Goal: Information Seeking & Learning: Check status

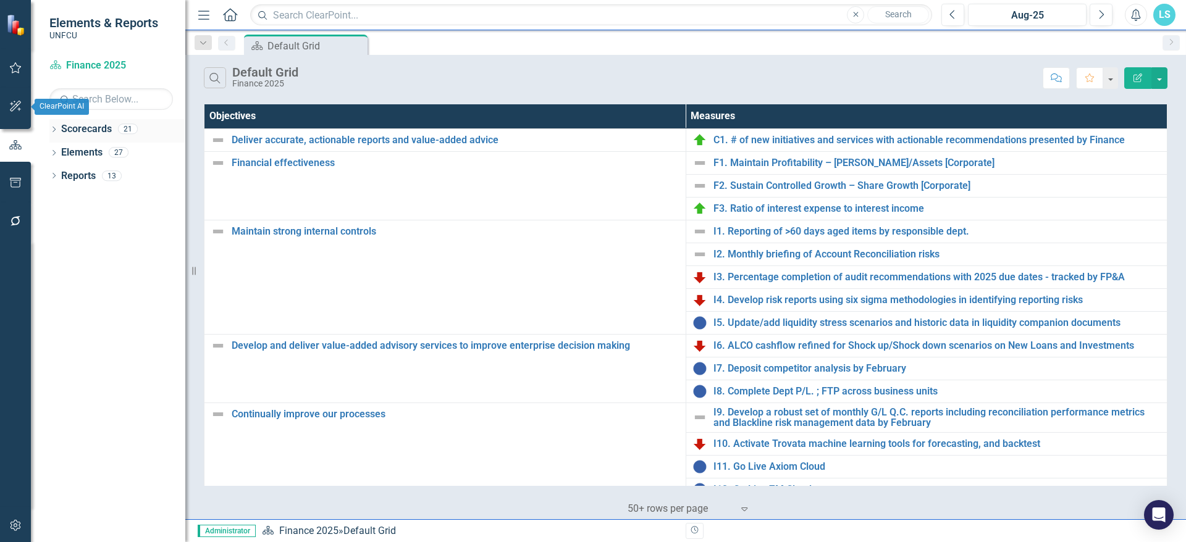
click at [54, 131] on icon "Dropdown" at bounding box center [53, 130] width 9 height 7
click at [59, 150] on icon "Dropdown" at bounding box center [60, 151] width 9 height 7
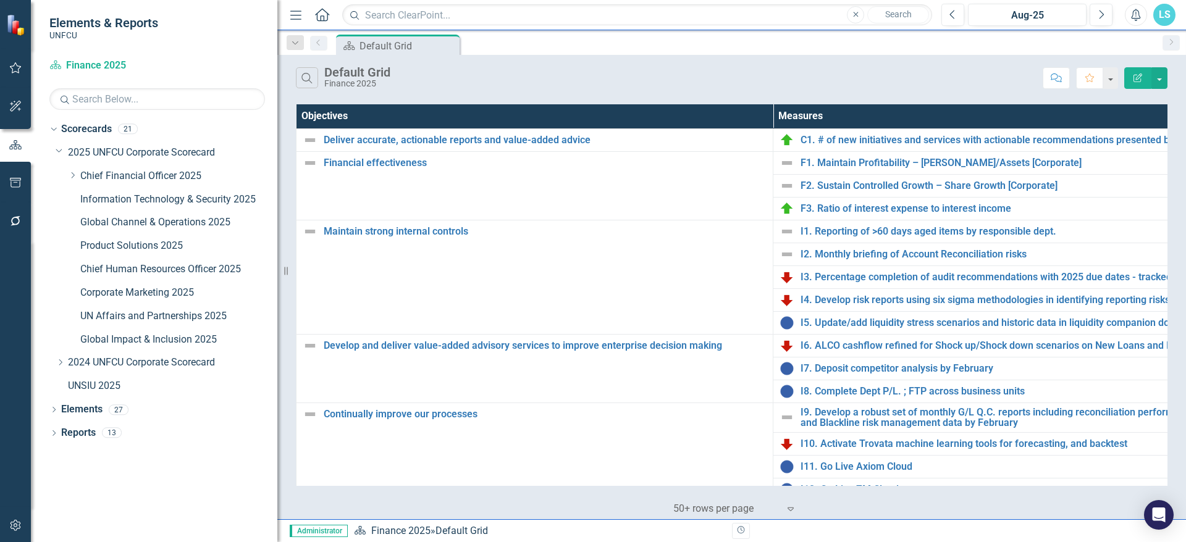
drag, startPoint x: 186, startPoint y: 175, endPoint x: 277, endPoint y: 170, distance: 91.5
click at [277, 170] on div "Resize" at bounding box center [282, 271] width 10 height 542
click at [158, 221] on link "Global Channel & Operations 2025" at bounding box center [178, 223] width 197 height 14
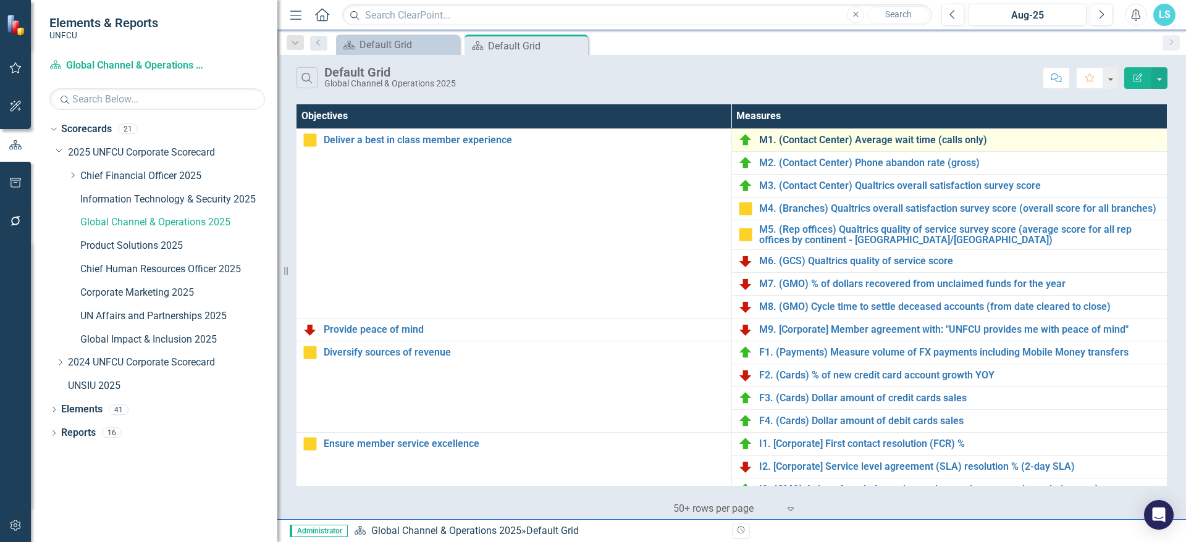
click at [849, 137] on link "M1. (Contact Center) Average wait time (calls only)" at bounding box center [960, 140] width 402 height 11
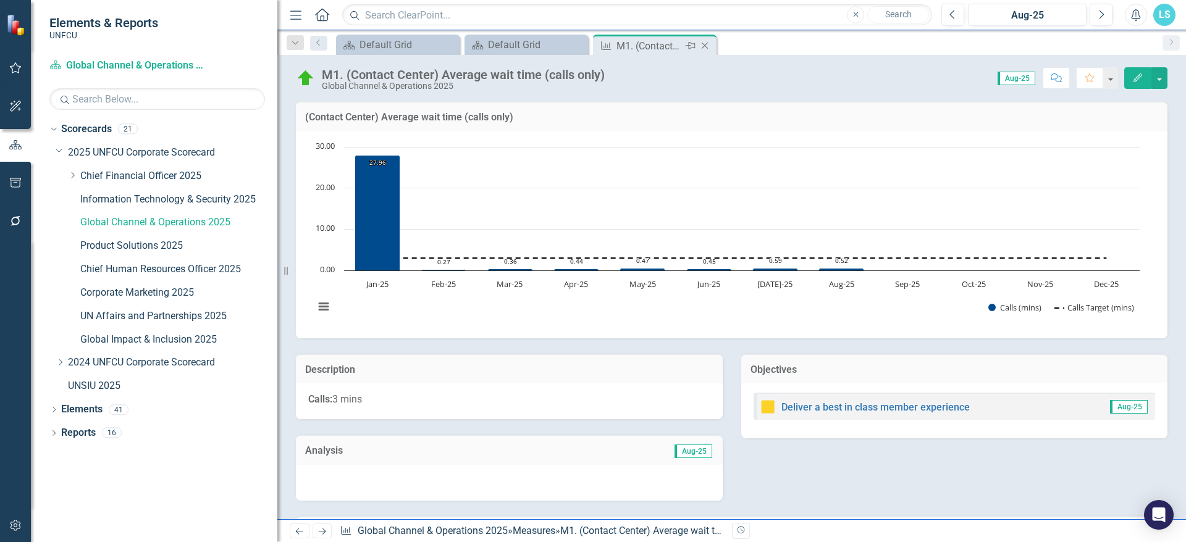
click at [707, 48] on icon "Close" at bounding box center [705, 46] width 12 height 10
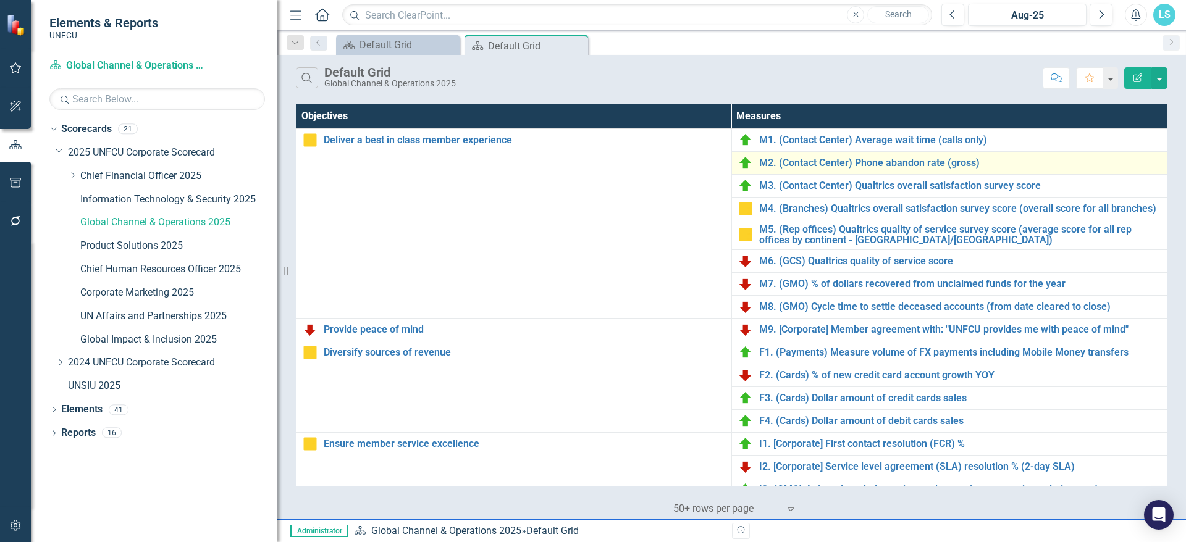
click at [827, 169] on div "M2. (Contact Center) Phone abandon rate (gross)" at bounding box center [949, 163] width 423 height 15
click at [872, 164] on link "M2. (Contact Center) Phone abandon rate (gross)" at bounding box center [960, 163] width 402 height 11
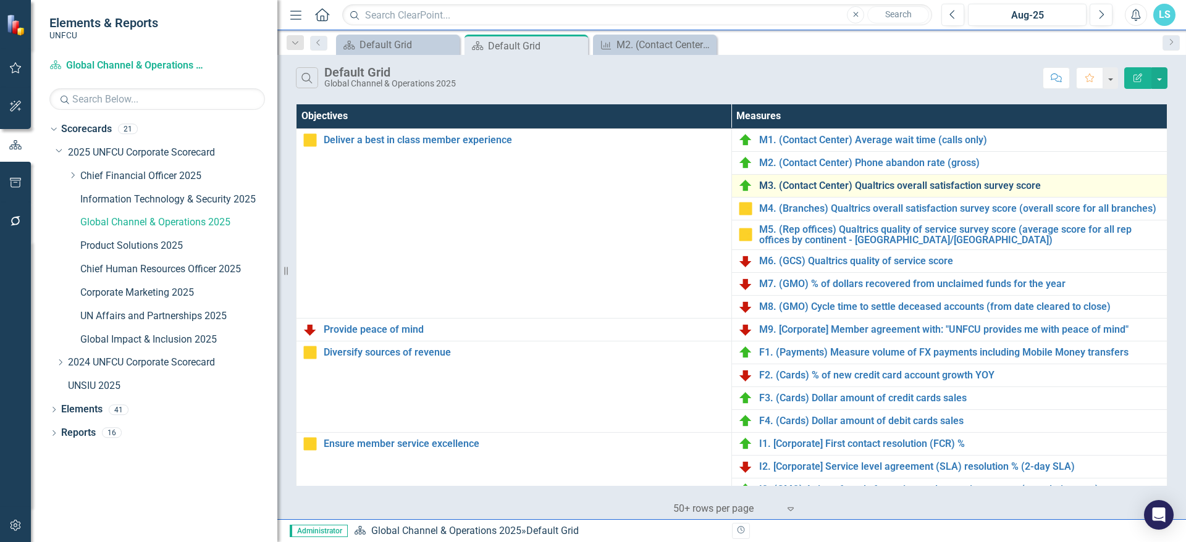
click at [910, 187] on link "M3. (Contact Center) Qualtrics overall satisfaction survey score" at bounding box center [960, 185] width 402 height 11
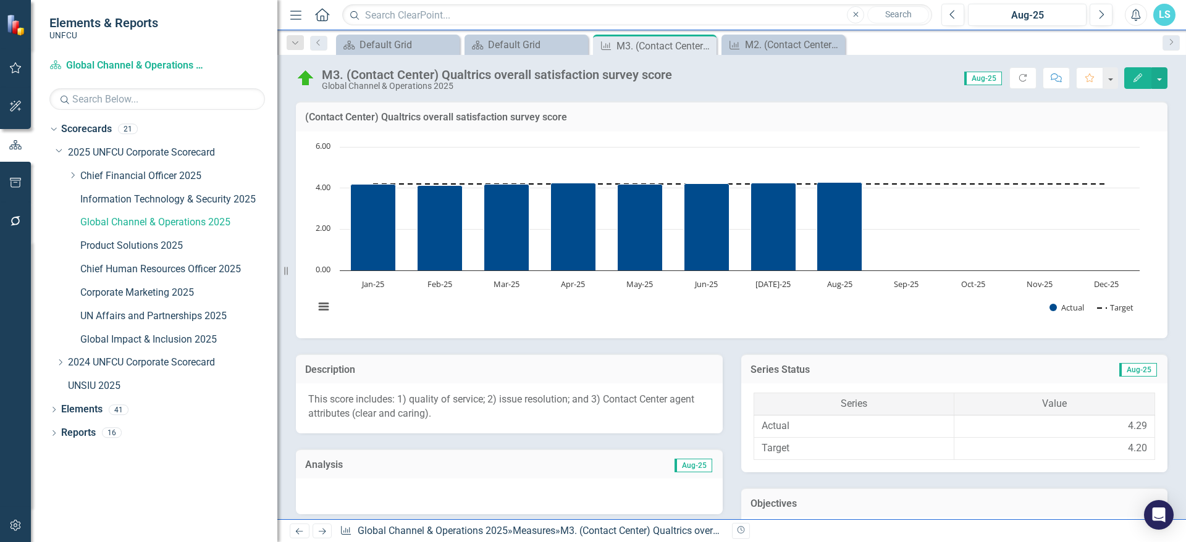
click at [431, 421] on p "This score includes: 1) quality of service; 2) issue resolution; and 3) Contact…" at bounding box center [509, 407] width 402 height 28
click at [425, 394] on p "This score includes: 1) quality of service; 2) issue resolution; and 3) Contact…" at bounding box center [509, 407] width 402 height 28
click at [426, 394] on p "This score includes: 1) quality of service; 2) issue resolution; and 3) Contact…" at bounding box center [509, 407] width 402 height 28
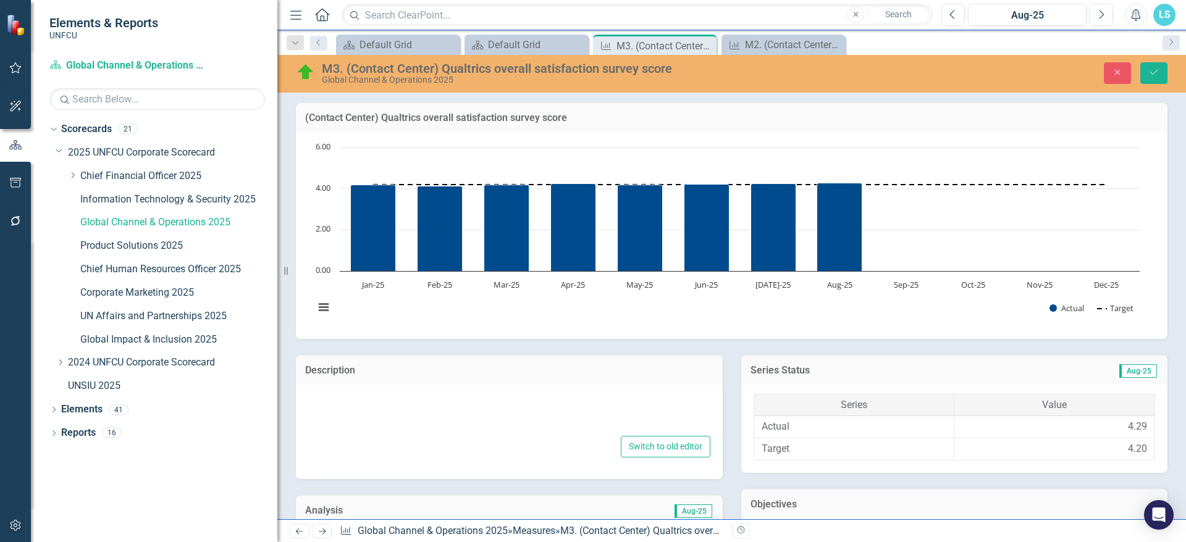
type textarea "<p>This score includes: 1) quality of service; 2) issue resolution; and 3) Cont…"
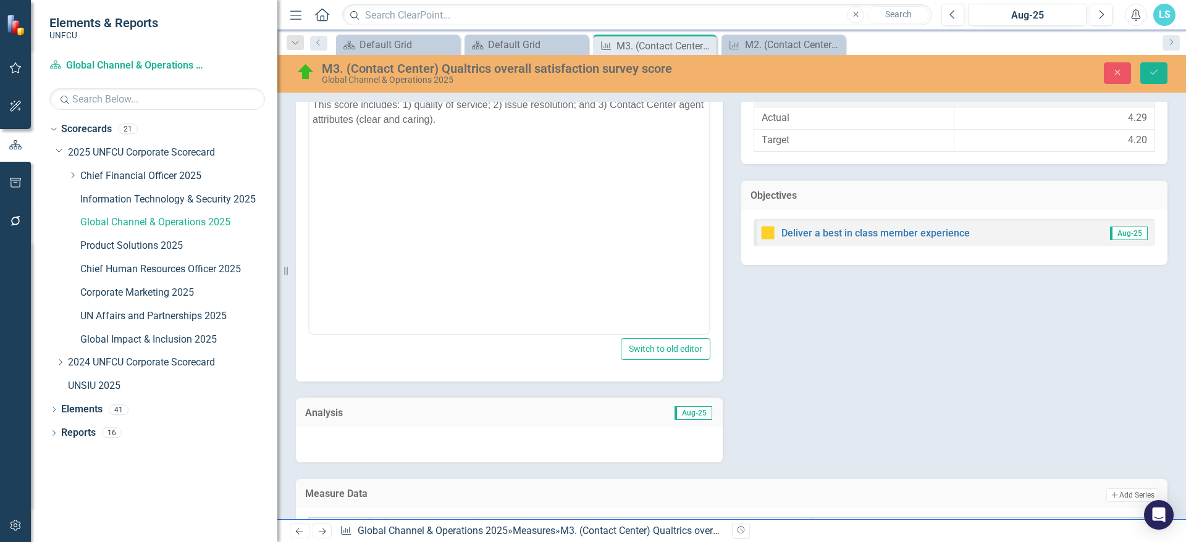
scroll to position [124, 0]
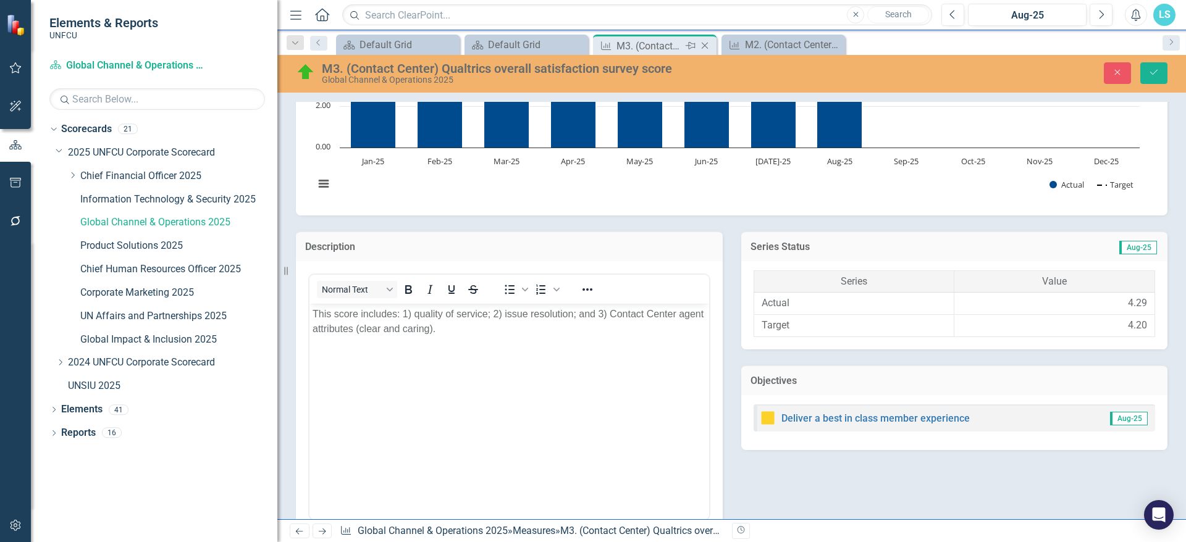
click at [693, 46] on icon "Pin" at bounding box center [691, 46] width 10 height 12
click at [175, 213] on div "Global Channel & Operations 2025" at bounding box center [178, 223] width 197 height 20
click at [179, 221] on link "Global Channel & Operations 2025" at bounding box center [178, 223] width 197 height 14
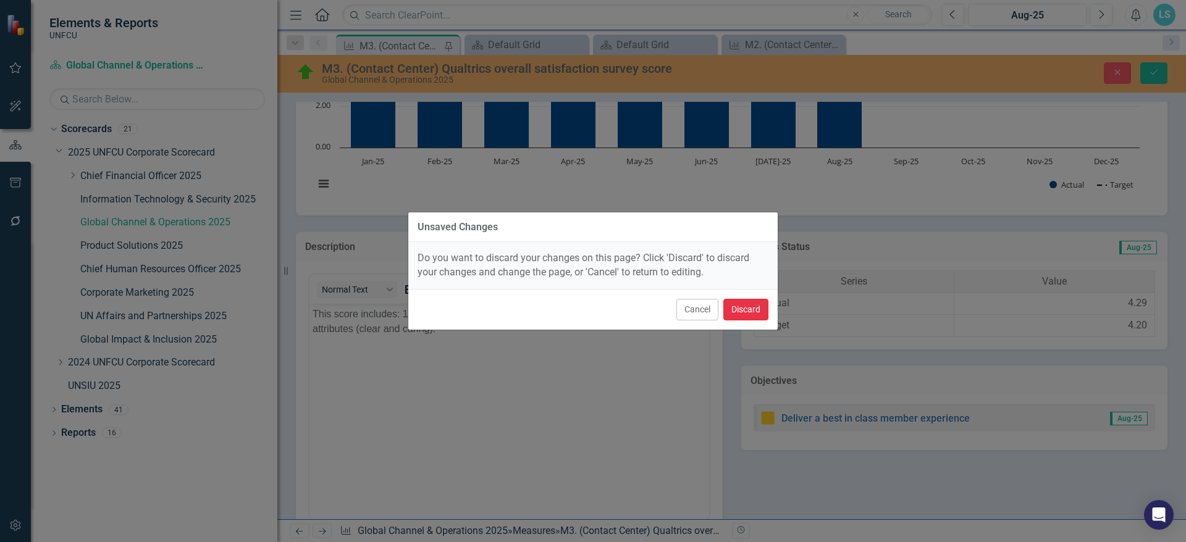
click at [740, 308] on button "Discard" at bounding box center [745, 310] width 45 height 22
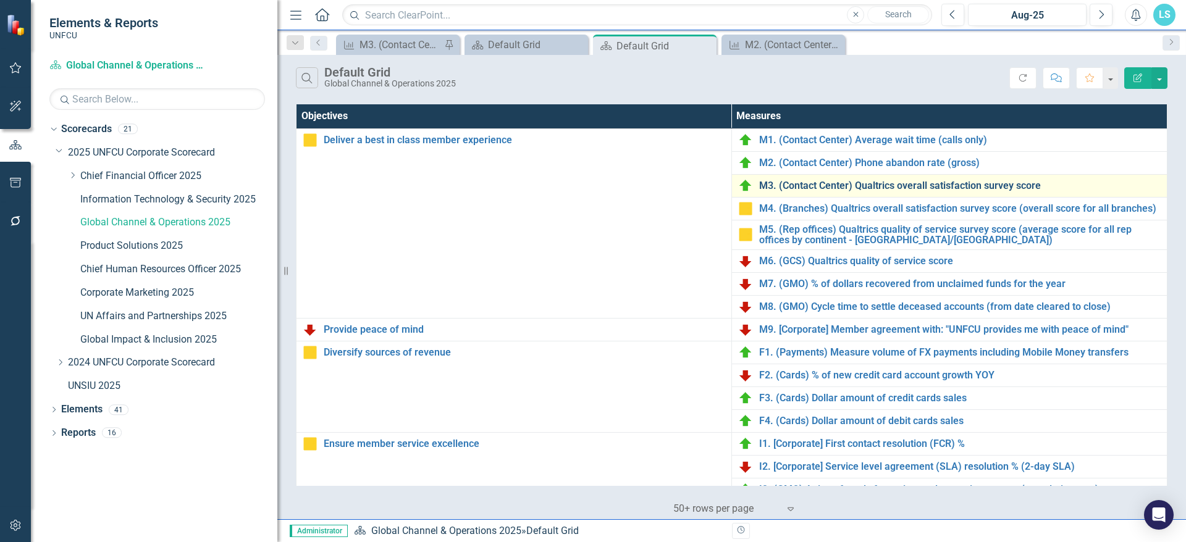
click at [916, 187] on link "M3. (Contact Center) Qualtrics overall satisfaction survey score" at bounding box center [960, 185] width 402 height 11
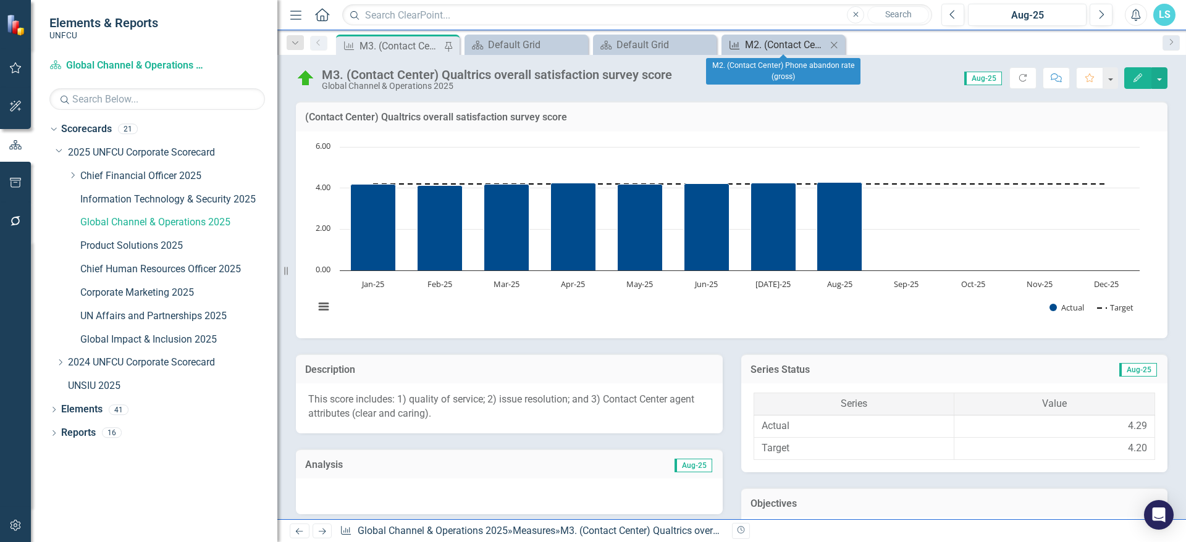
click at [793, 41] on div "M2. (Contact Center) Phone abandon rate (gross)" at bounding box center [786, 44] width 82 height 15
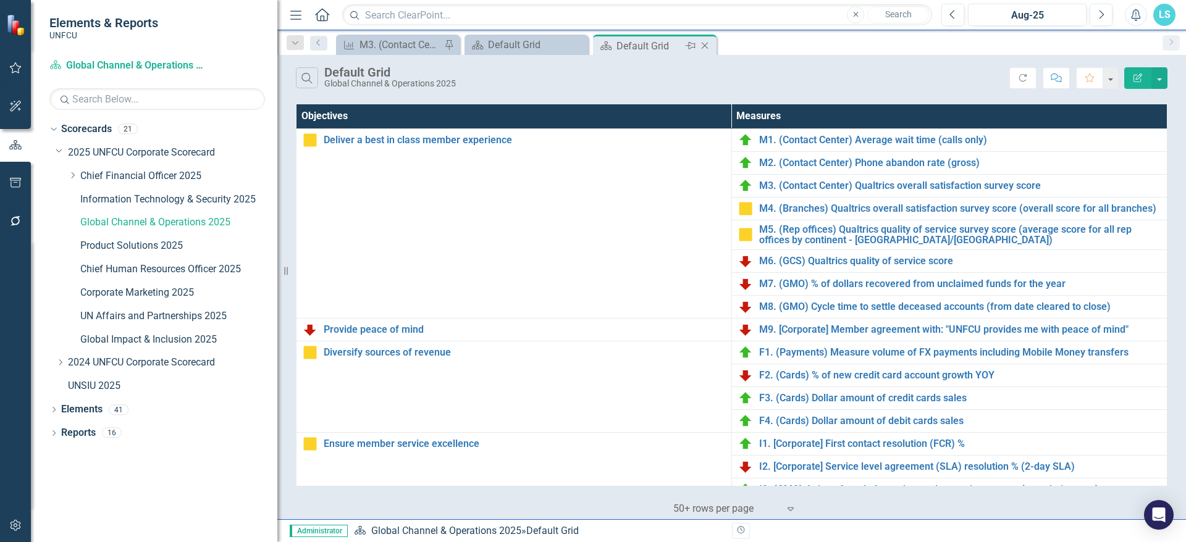
click at [705, 41] on icon "Close" at bounding box center [705, 46] width 12 height 10
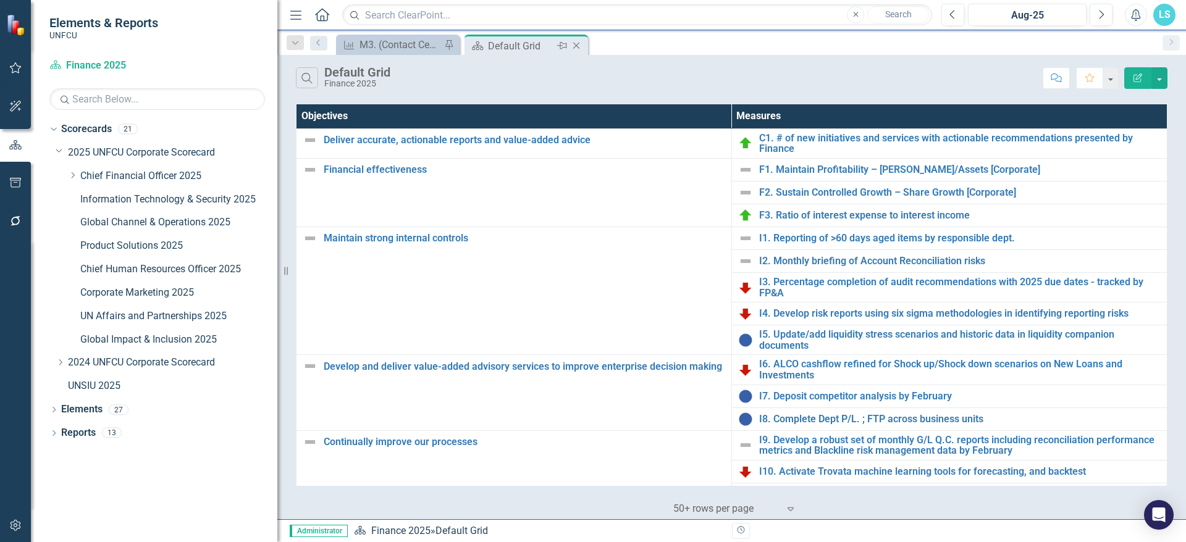
click at [578, 46] on icon "Close" at bounding box center [576, 46] width 12 height 10
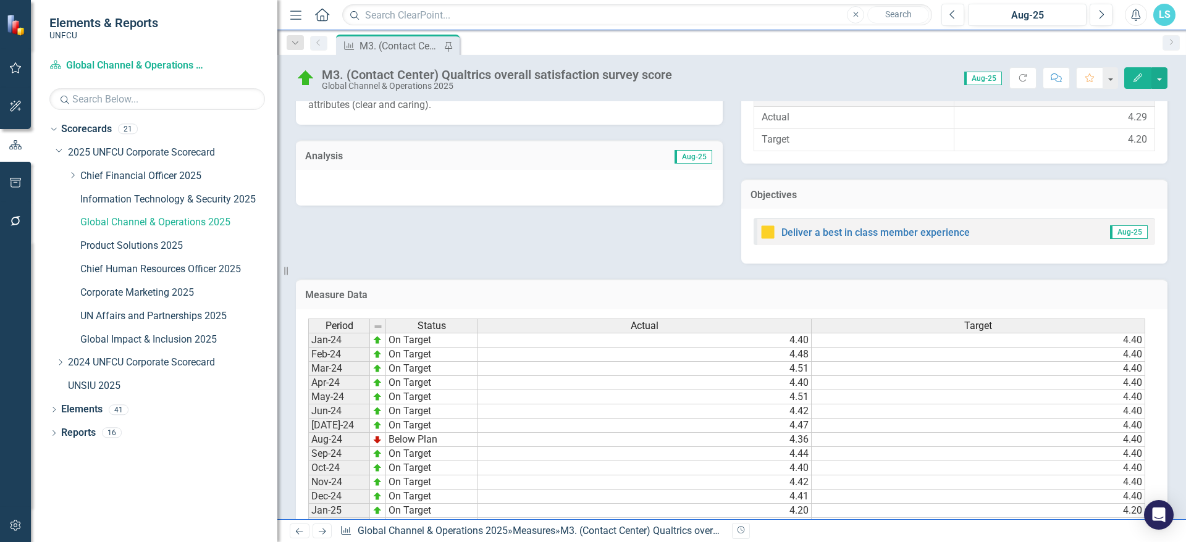
scroll to position [495, 0]
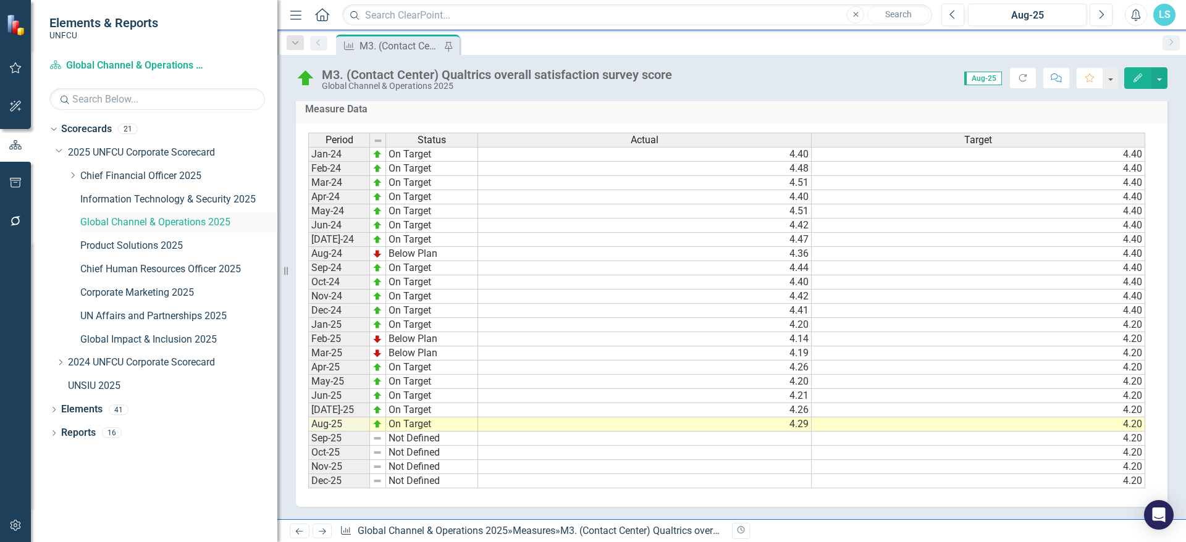
click at [161, 217] on link "Global Channel & Operations 2025" at bounding box center [178, 223] width 197 height 14
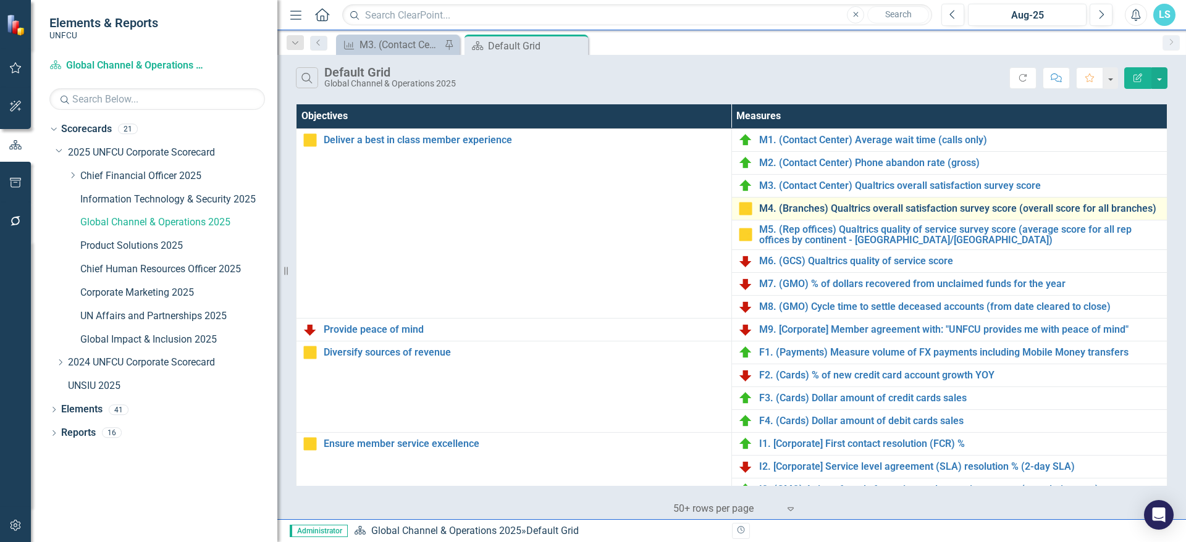
click at [835, 208] on link "M4. (Branches) Qualtrics overall satisfaction survey score (overall score for a…" at bounding box center [960, 208] width 402 height 11
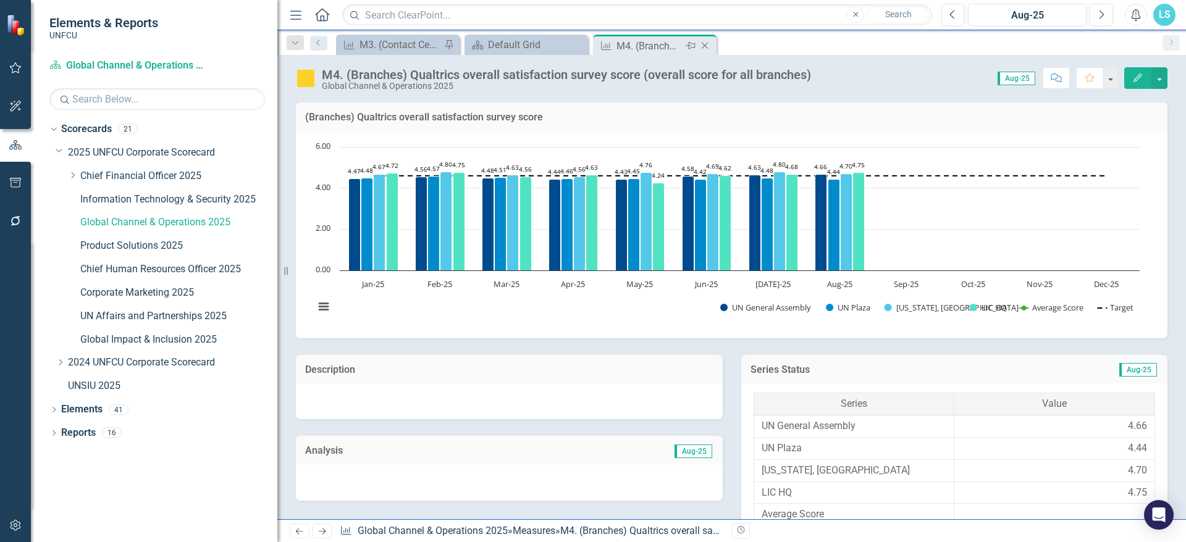
click at [704, 43] on icon "Close" at bounding box center [705, 46] width 12 height 10
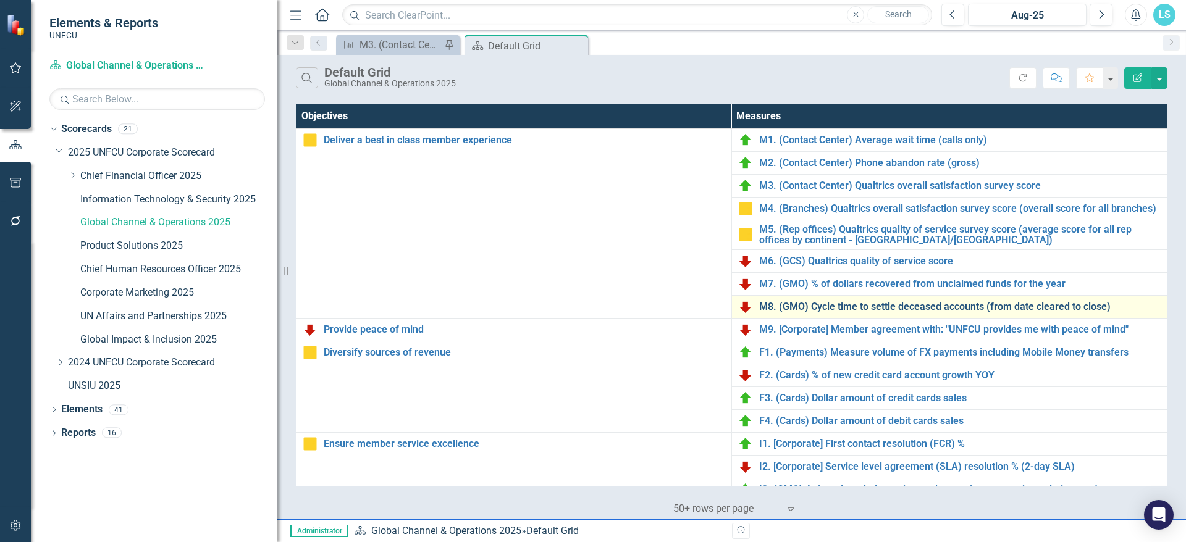
click at [859, 309] on link "M8. (GMO) Cycle time to settle deceased accounts (from date cleared to close)" at bounding box center [960, 306] width 402 height 11
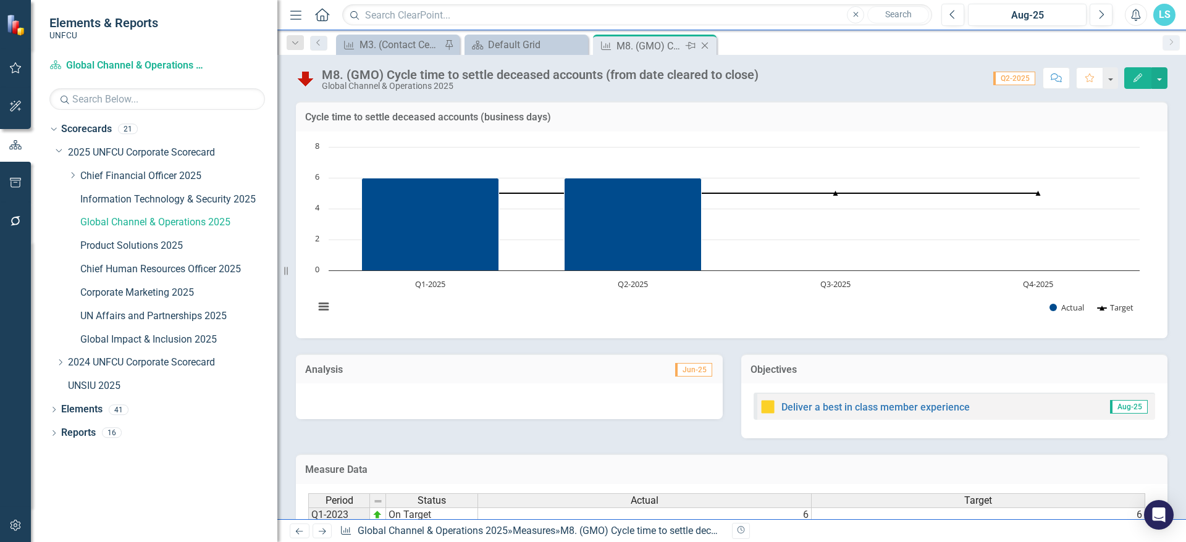
click at [702, 46] on icon "Close" at bounding box center [705, 46] width 12 height 10
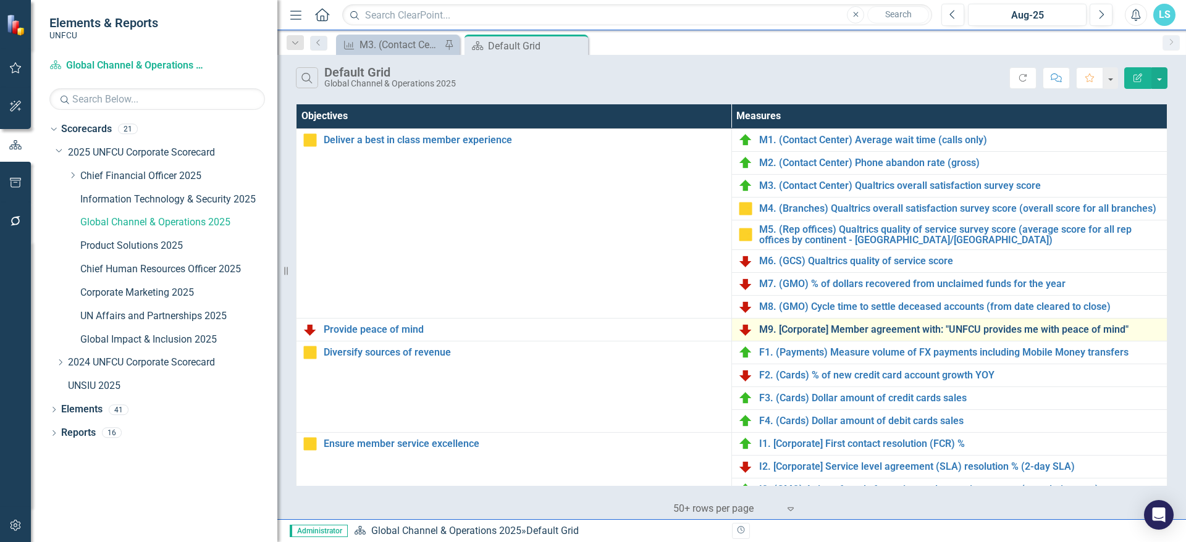
scroll to position [124, 0]
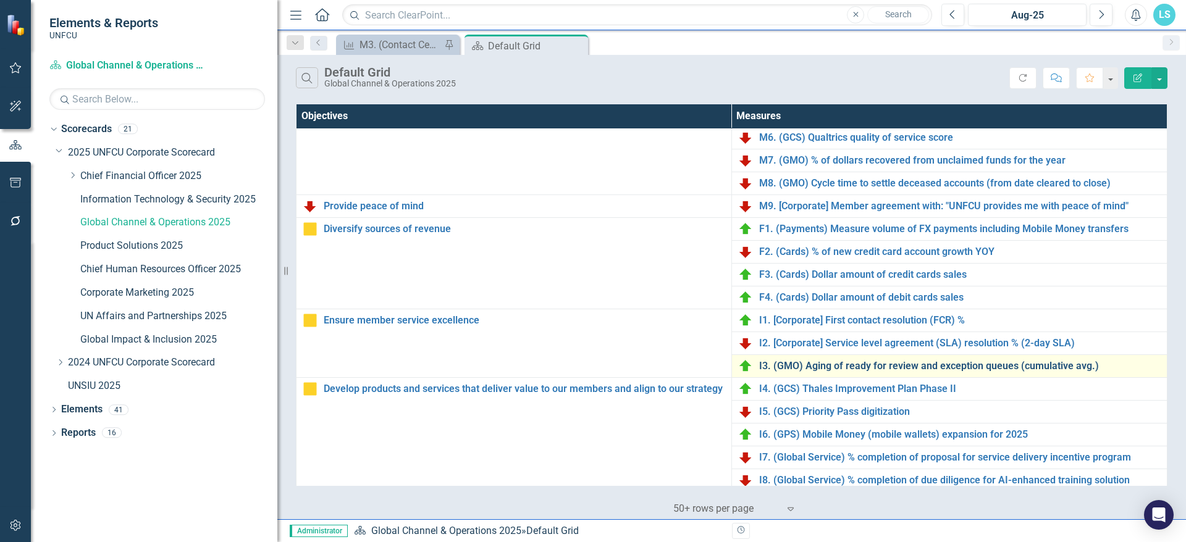
click at [959, 367] on link "I3. (GMO) Aging of ready for review and exception queues (cumulative avg.)" at bounding box center [960, 366] width 402 height 11
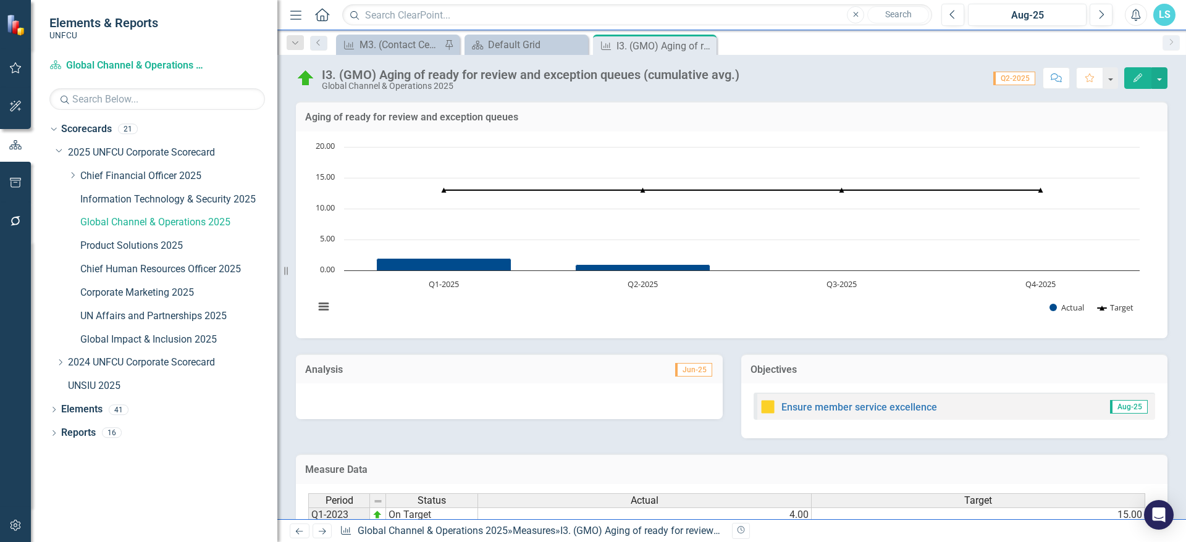
scroll to position [190, 0]
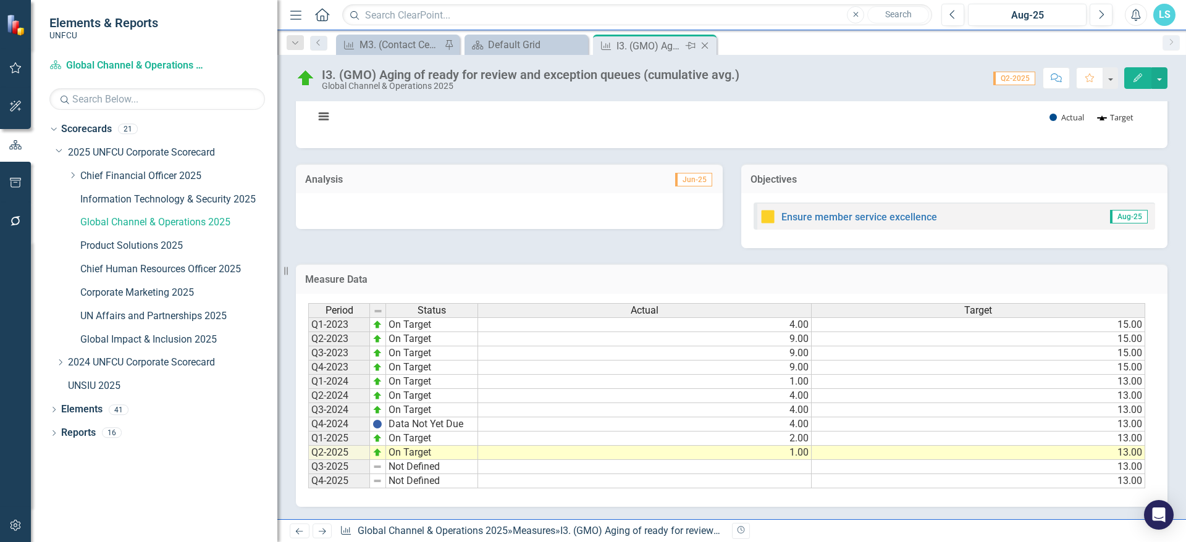
click at [704, 43] on icon "Close" at bounding box center [705, 46] width 12 height 10
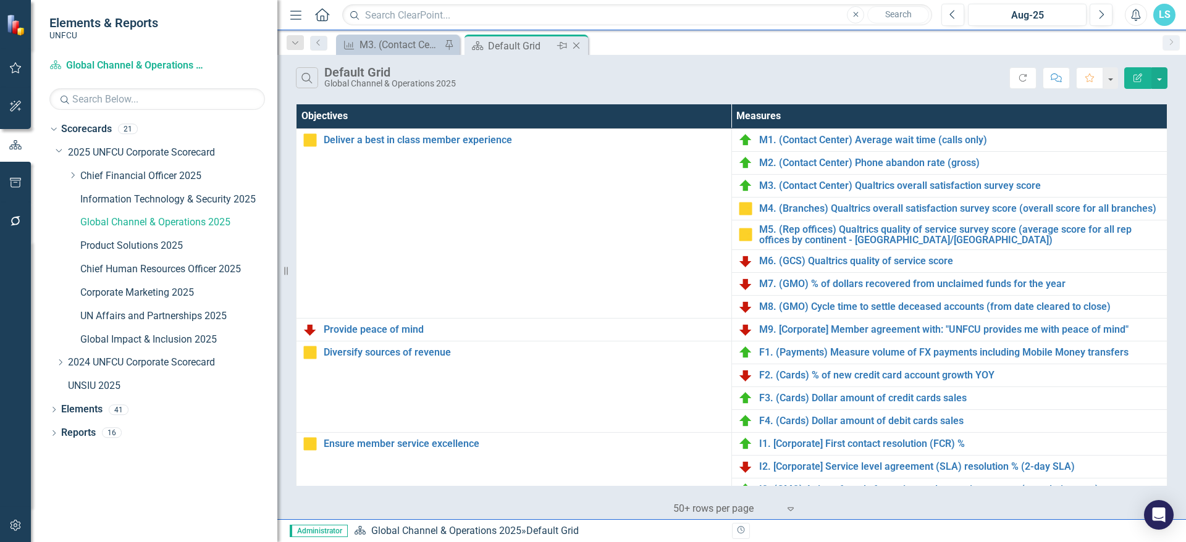
click at [579, 48] on icon "Close" at bounding box center [576, 46] width 12 height 10
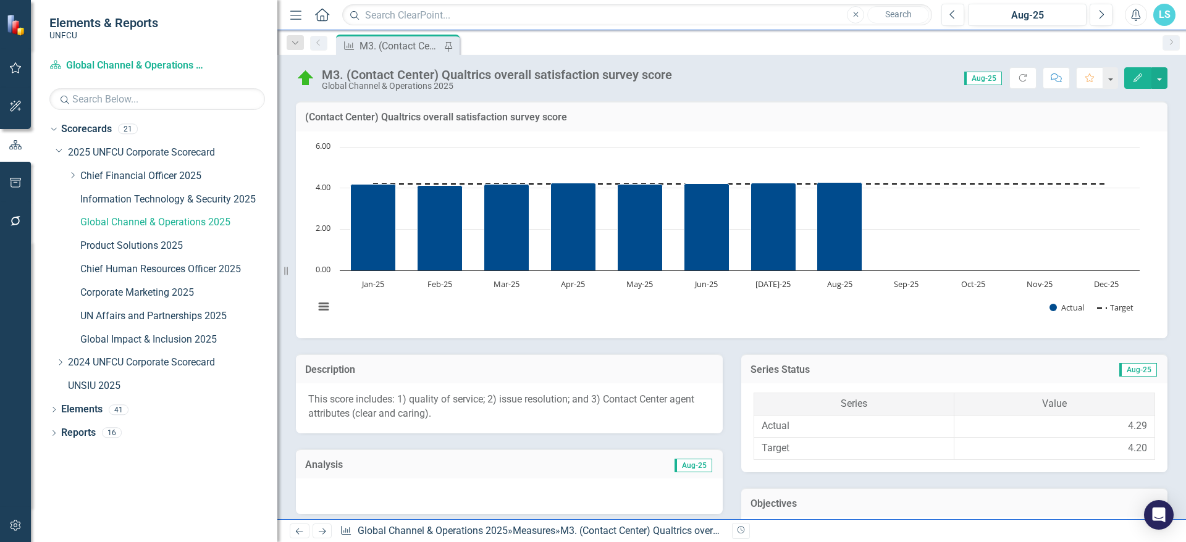
click at [360, 43] on div "M3. (Contact Center) Qualtrics overall satisfaction survey score" at bounding box center [401, 45] width 82 height 15
click at [172, 222] on link "Global Channel & Operations 2025" at bounding box center [178, 223] width 197 height 14
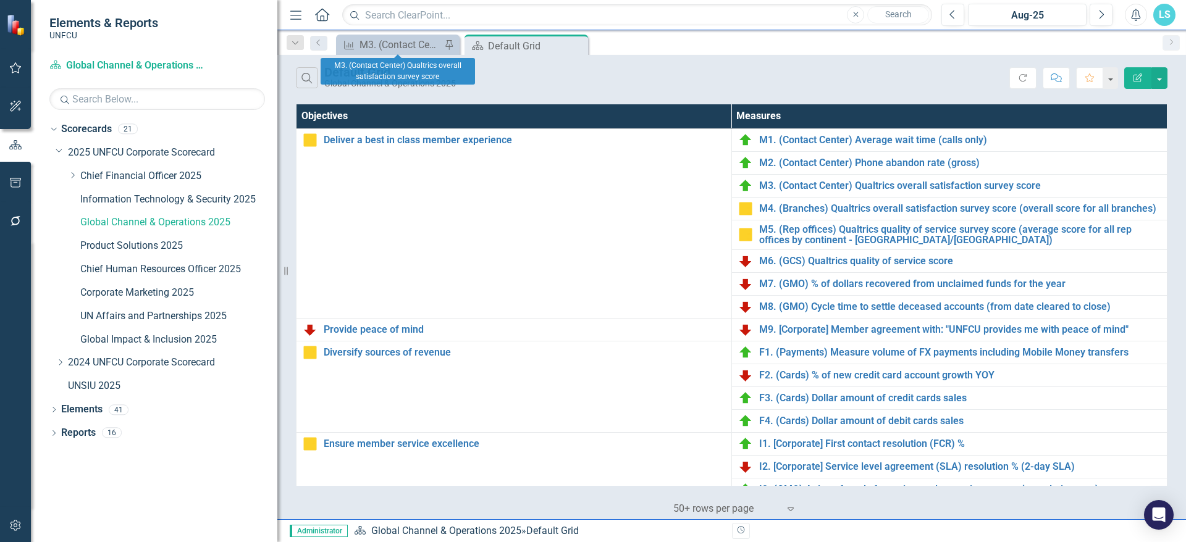
drag, startPoint x: 421, startPoint y: 46, endPoint x: 699, endPoint y: 43, distance: 278.6
click at [699, 43] on div "Measure M3. (Contact Center) Qualtrics overall satisfaction survey score Pin Sc…" at bounding box center [745, 45] width 823 height 20
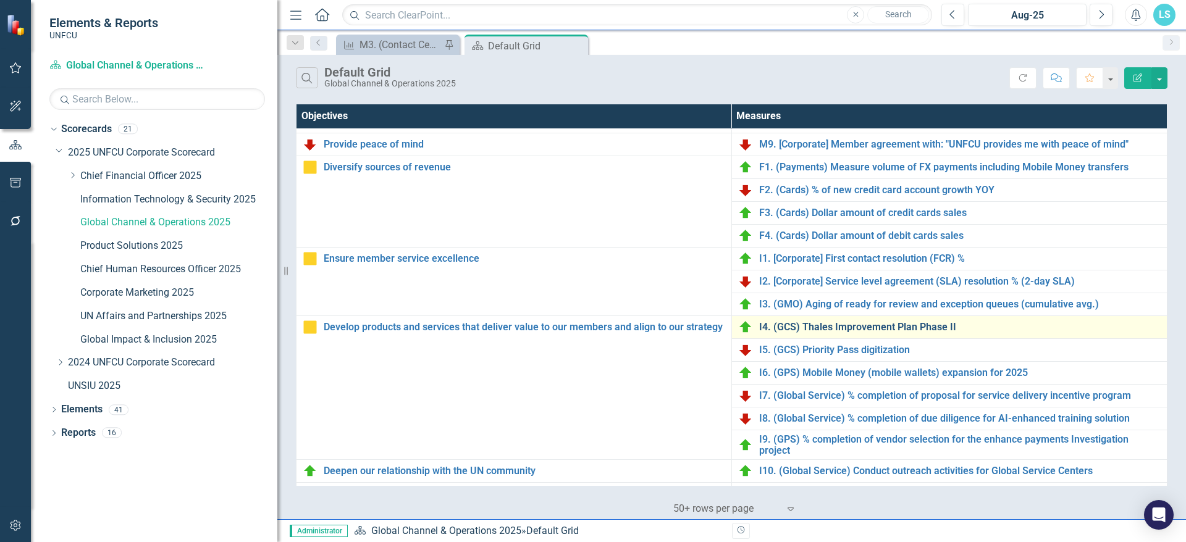
scroll to position [352, 0]
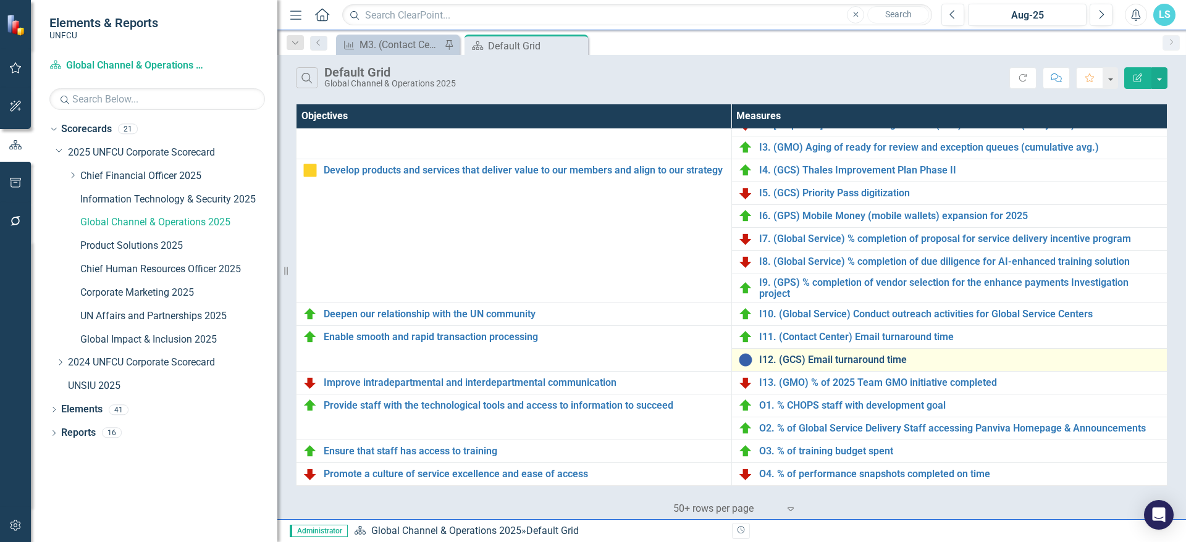
click at [888, 356] on link "I12. (GCS) Email turnaround time" at bounding box center [960, 360] width 402 height 11
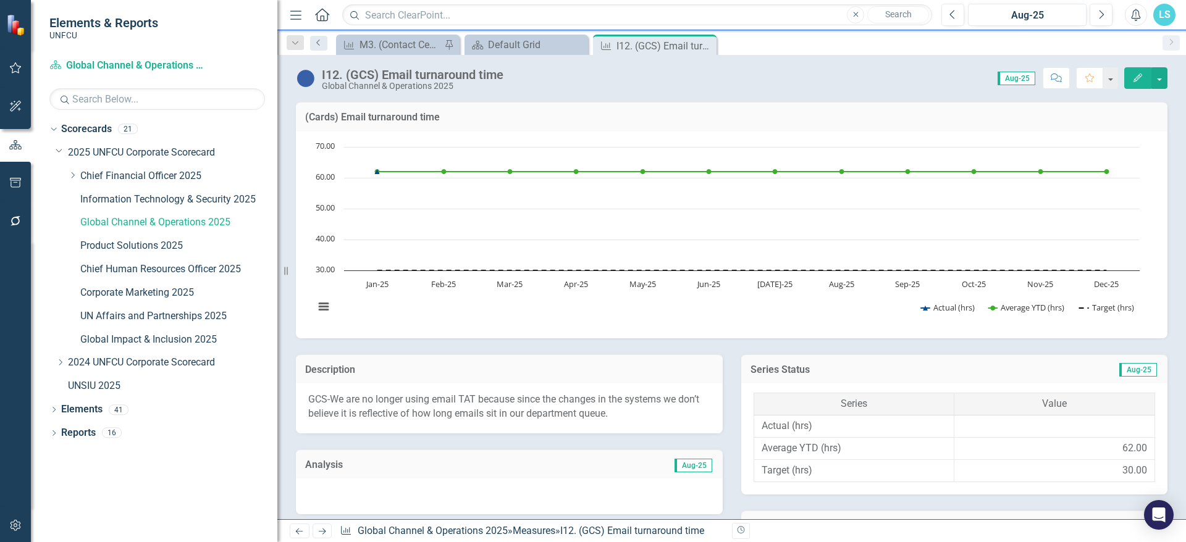
click at [319, 41] on icon "Previous" at bounding box center [319, 42] width 10 height 7
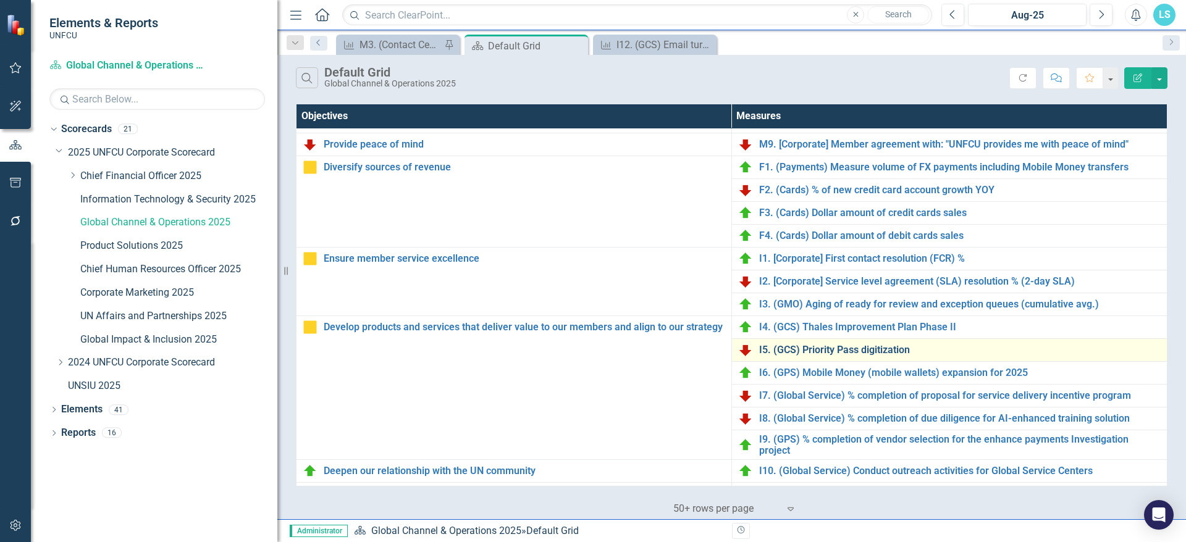
scroll to position [247, 0]
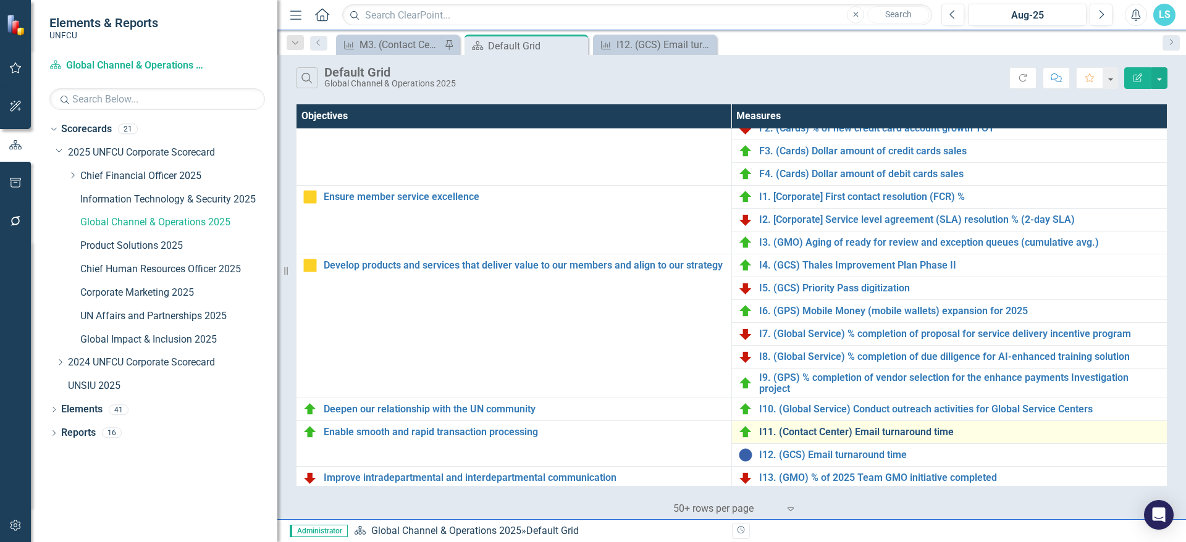
click at [818, 433] on link "I11. (Contact Center) Email turnaround time" at bounding box center [960, 432] width 402 height 11
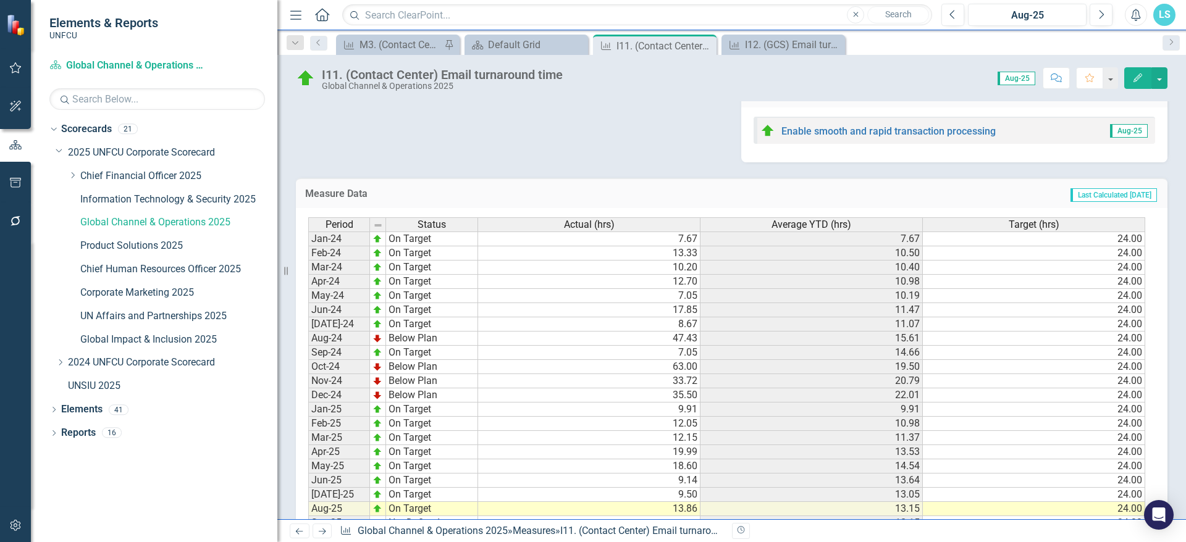
scroll to position [517, 0]
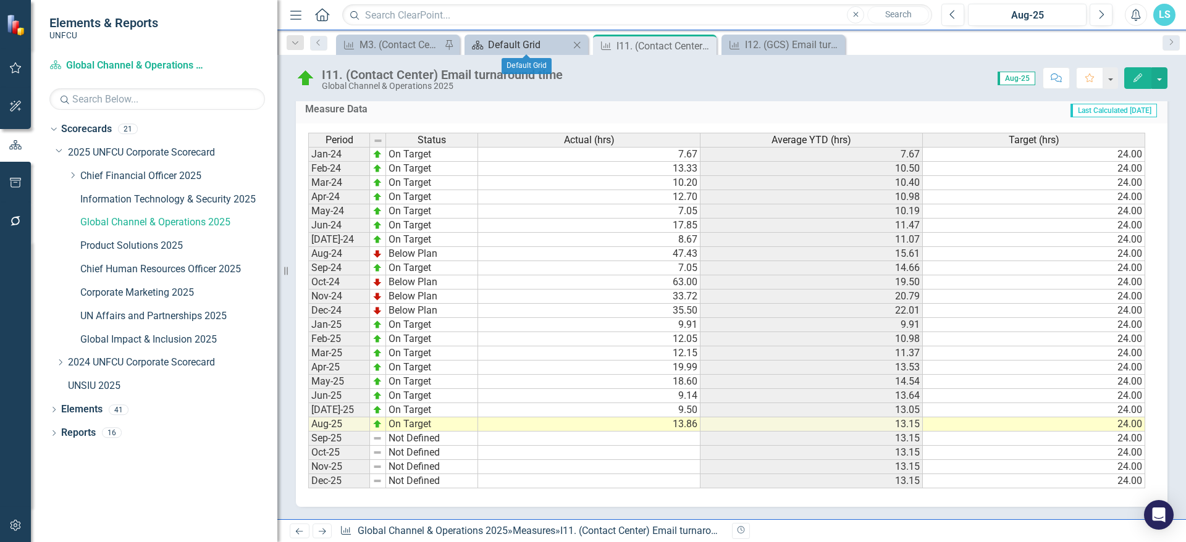
click at [529, 43] on div "Default Grid" at bounding box center [529, 44] width 82 height 15
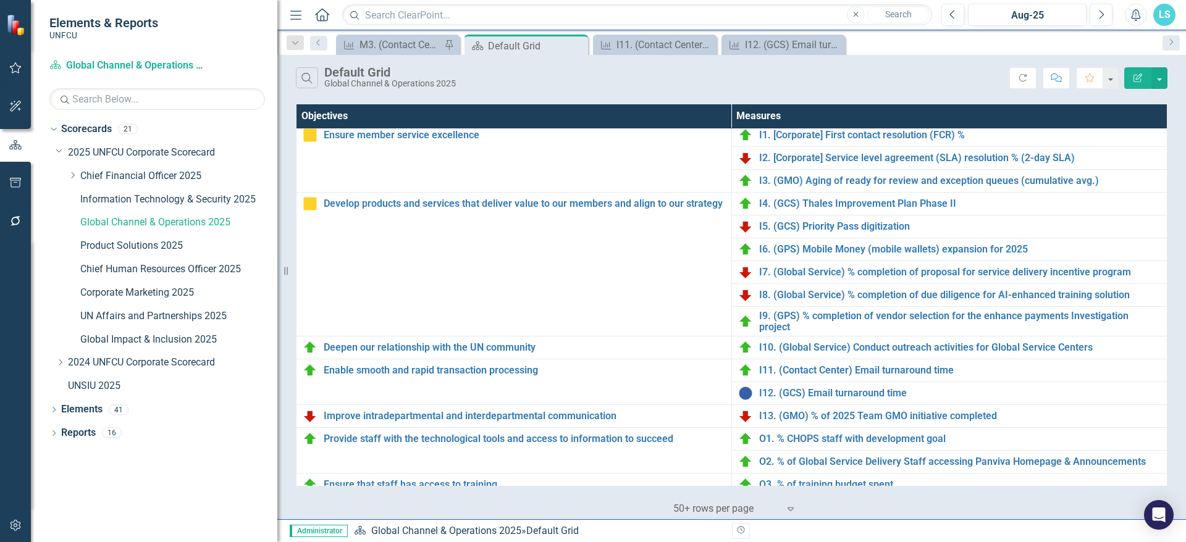
scroll to position [352, 0]
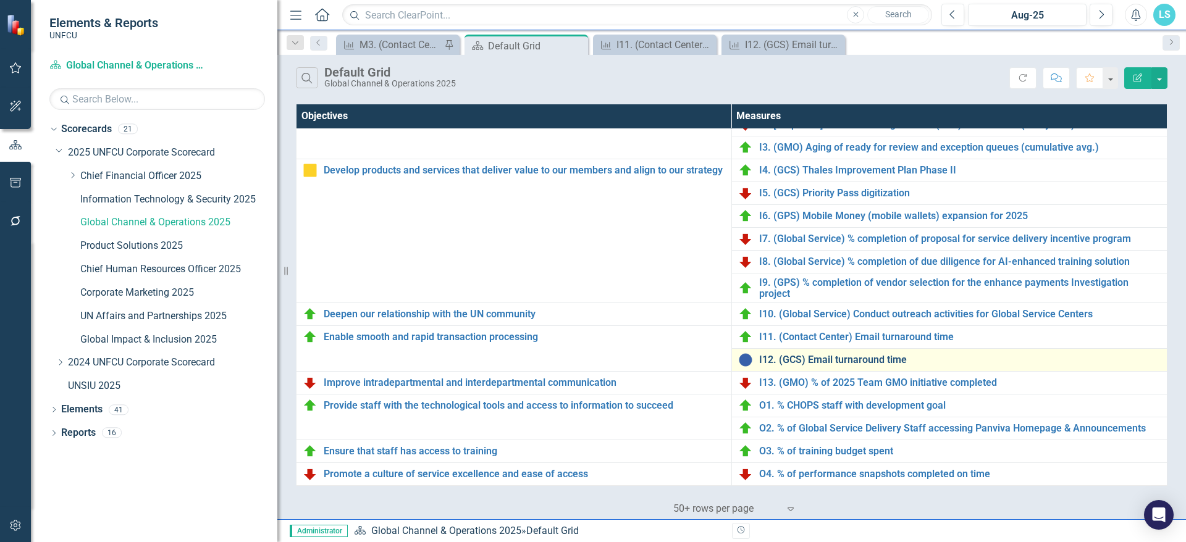
click at [843, 355] on link "I12. (GCS) Email turnaround time" at bounding box center [960, 360] width 402 height 11
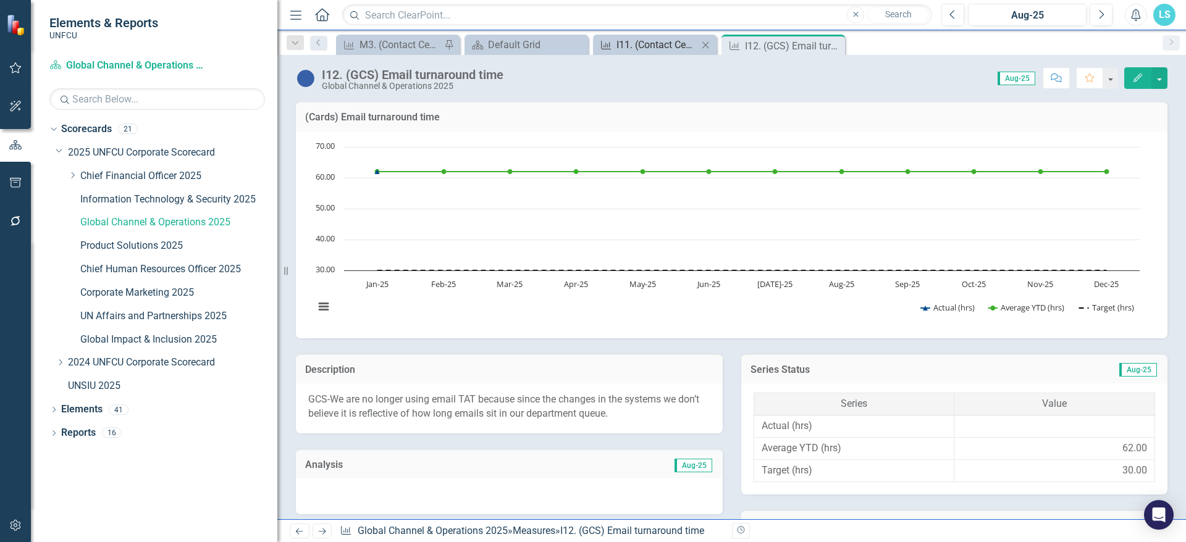
click at [659, 49] on div "I11. (Contact Center) Email turnaround time" at bounding box center [658, 44] width 82 height 15
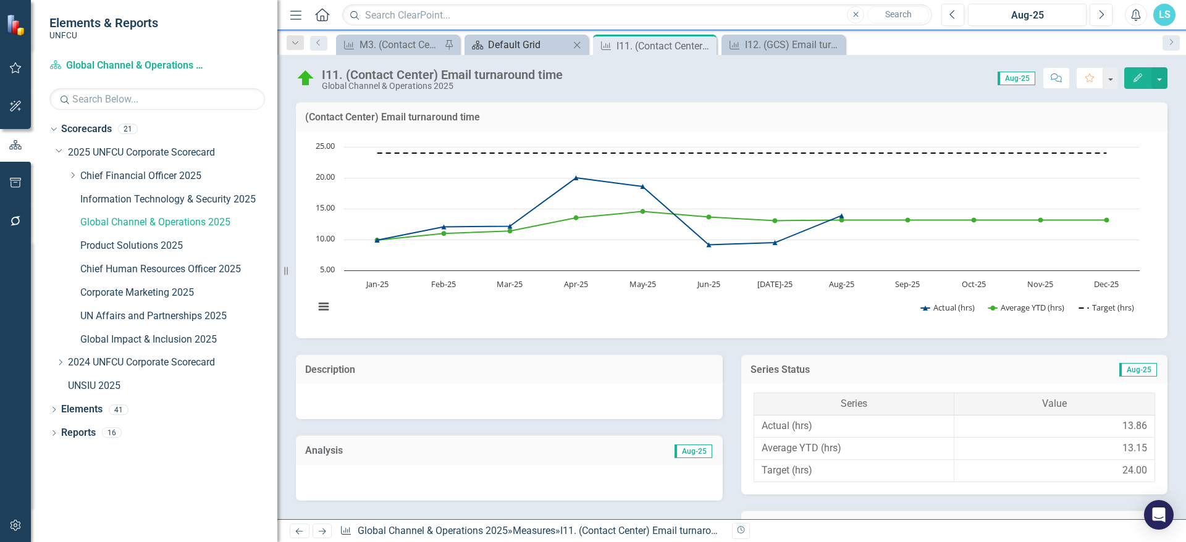
click at [529, 44] on div "Default Grid" at bounding box center [529, 44] width 82 height 15
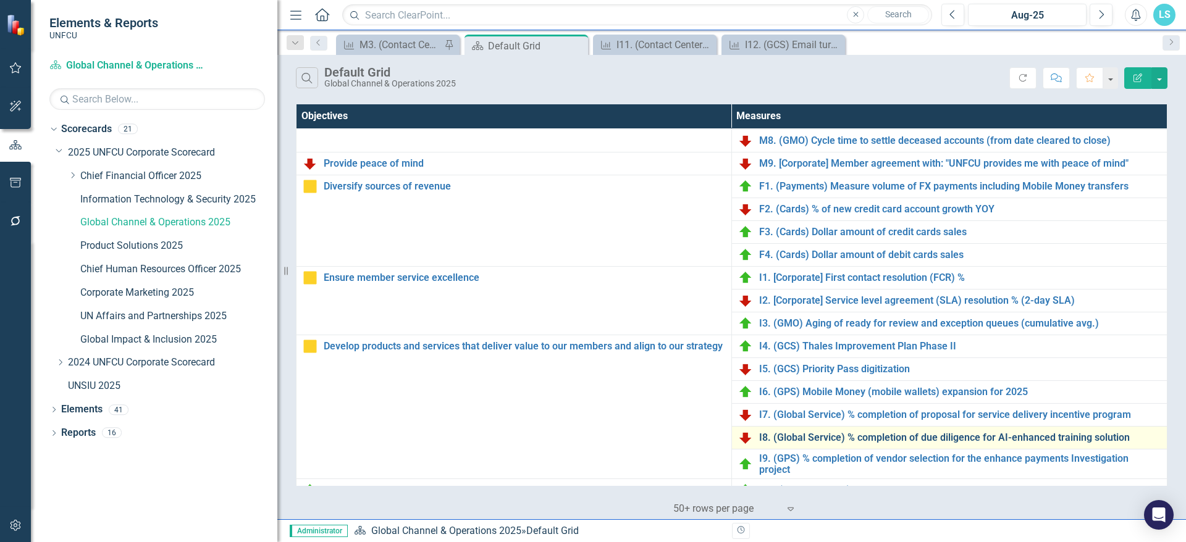
scroll to position [352, 0]
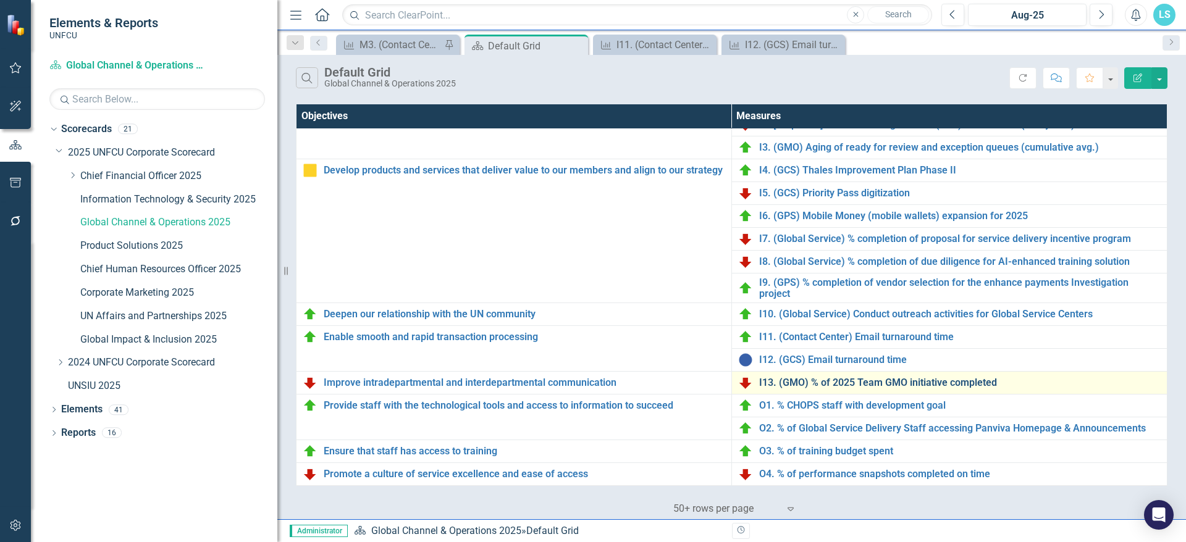
click at [833, 377] on link "I13. (GMO) % of 2025 Team GMO initiative completed" at bounding box center [960, 382] width 402 height 11
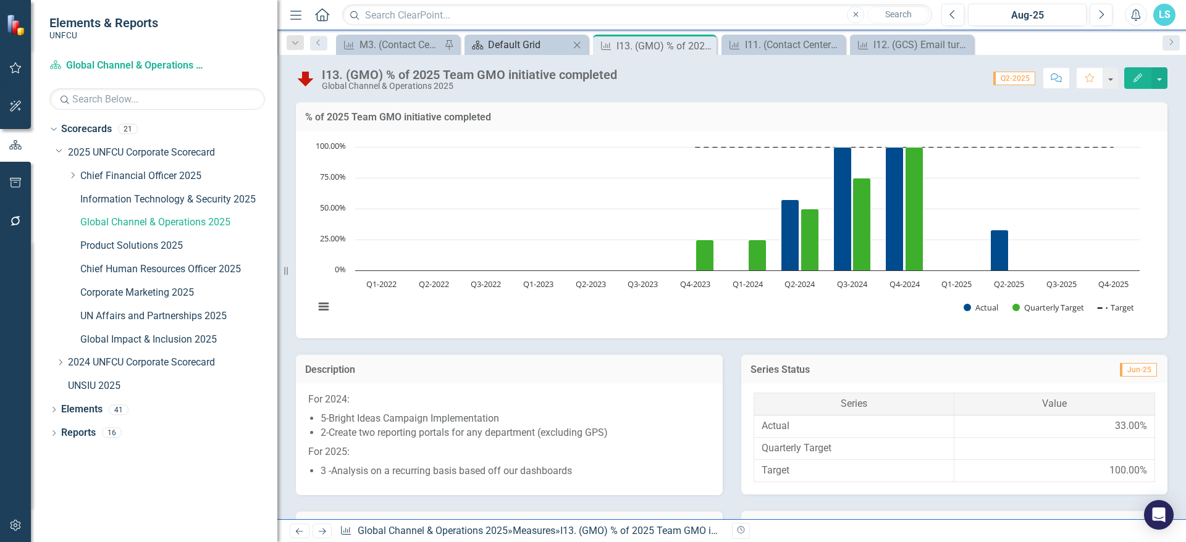
click at [540, 40] on div "Default Grid" at bounding box center [529, 44] width 82 height 15
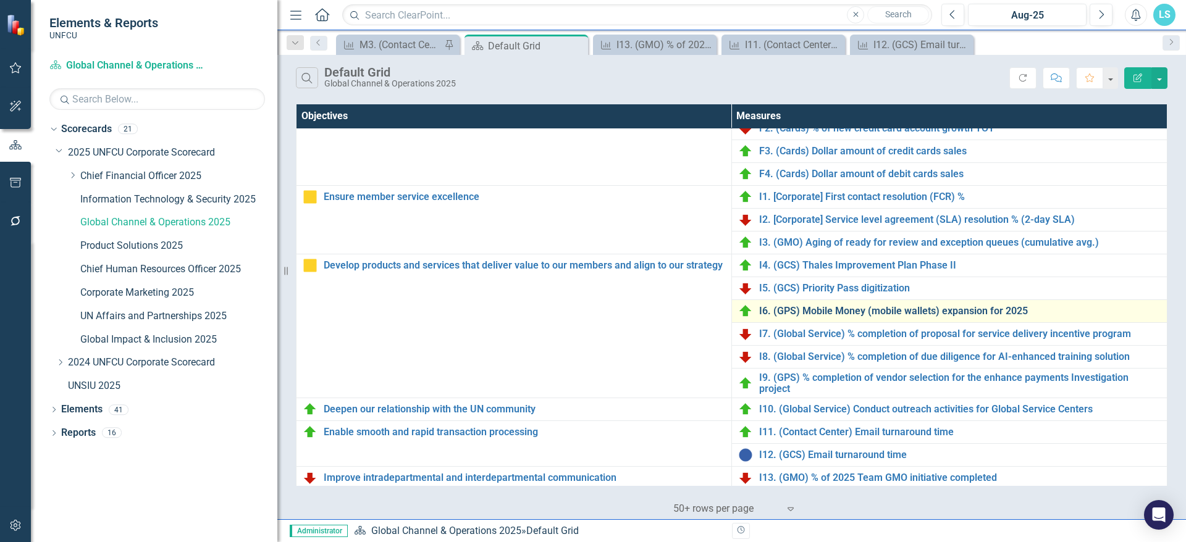
scroll to position [352, 0]
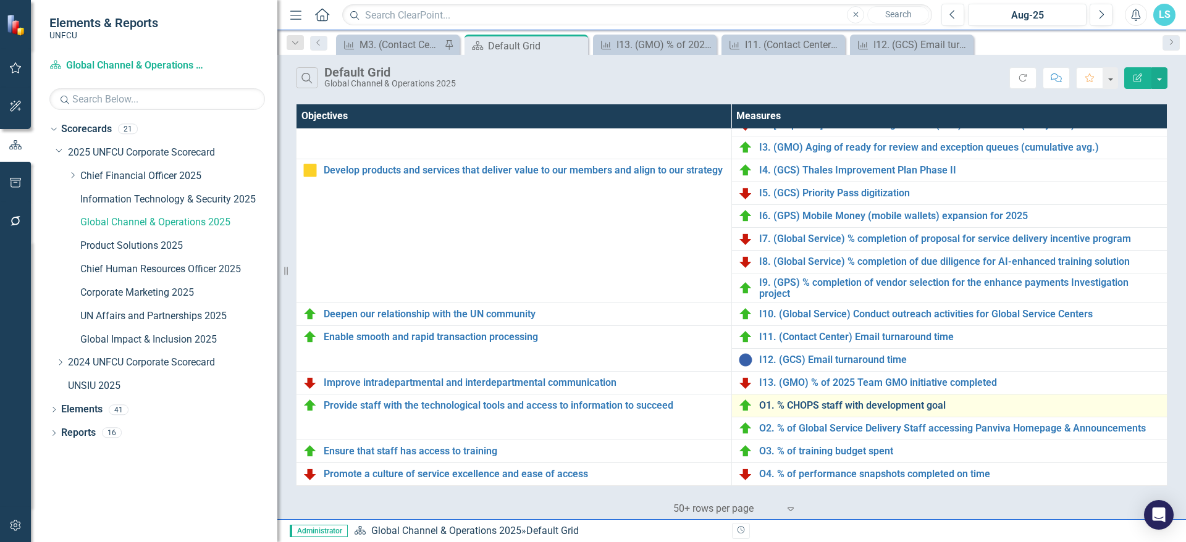
click at [854, 400] on link "O1. % CHOPS staff with development goal" at bounding box center [960, 405] width 402 height 11
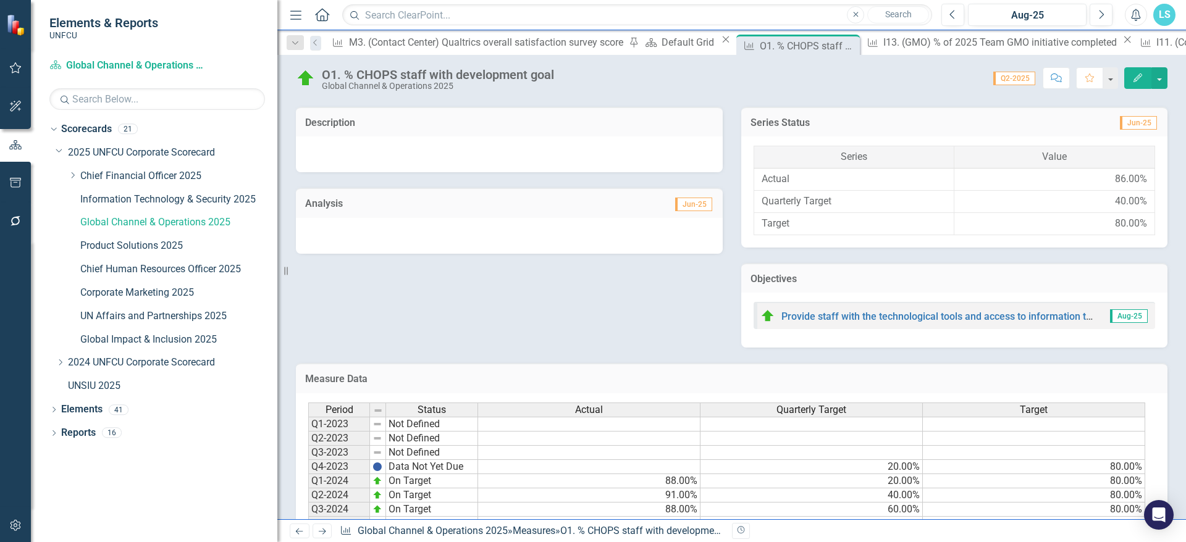
scroll to position [347, 0]
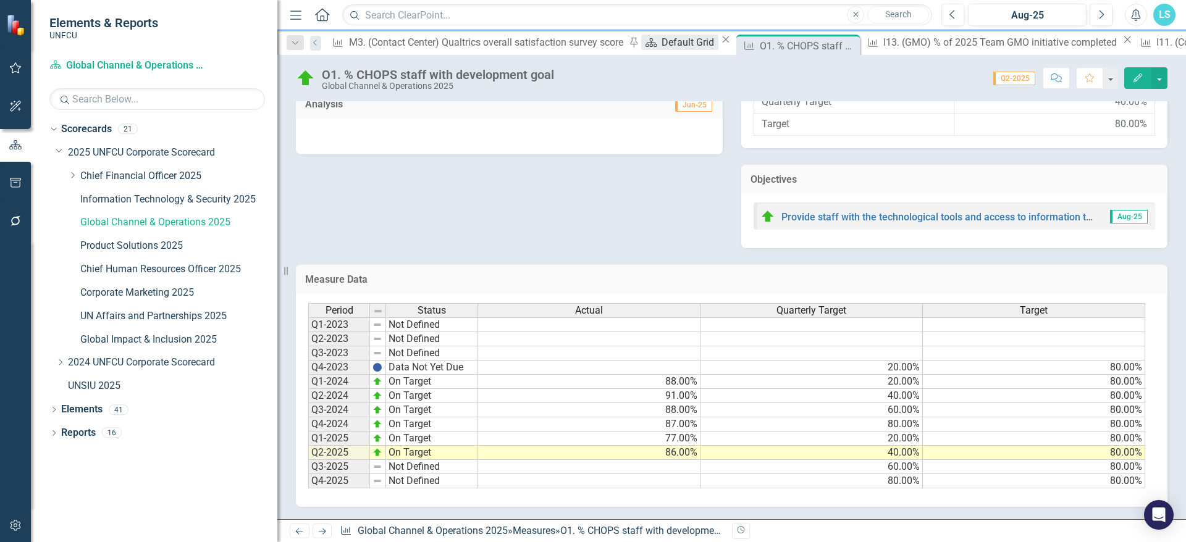
click at [662, 42] on div "Default Grid" at bounding box center [690, 42] width 56 height 15
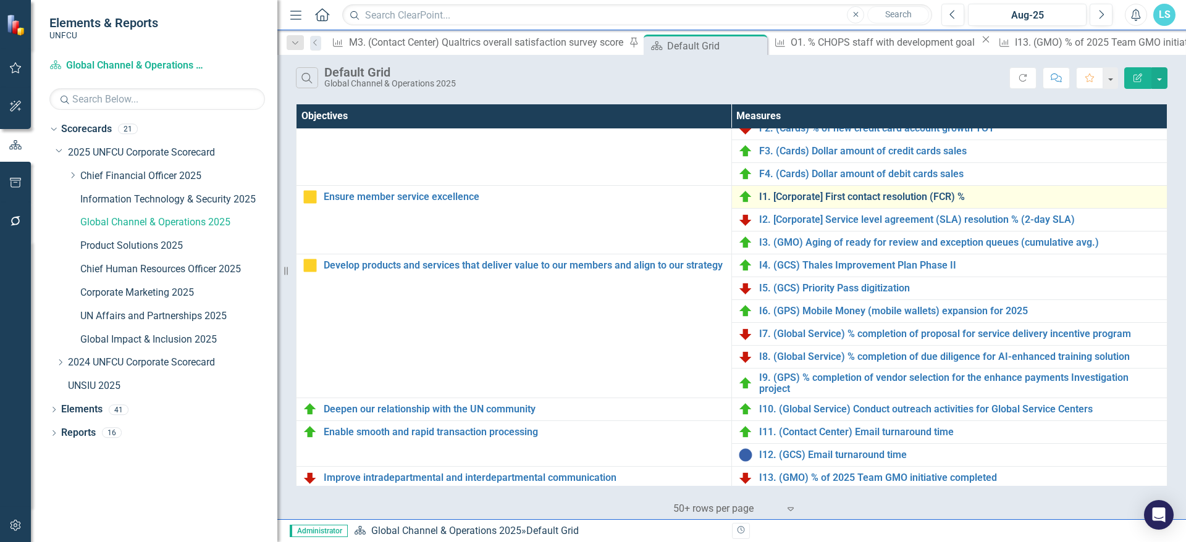
scroll to position [352, 0]
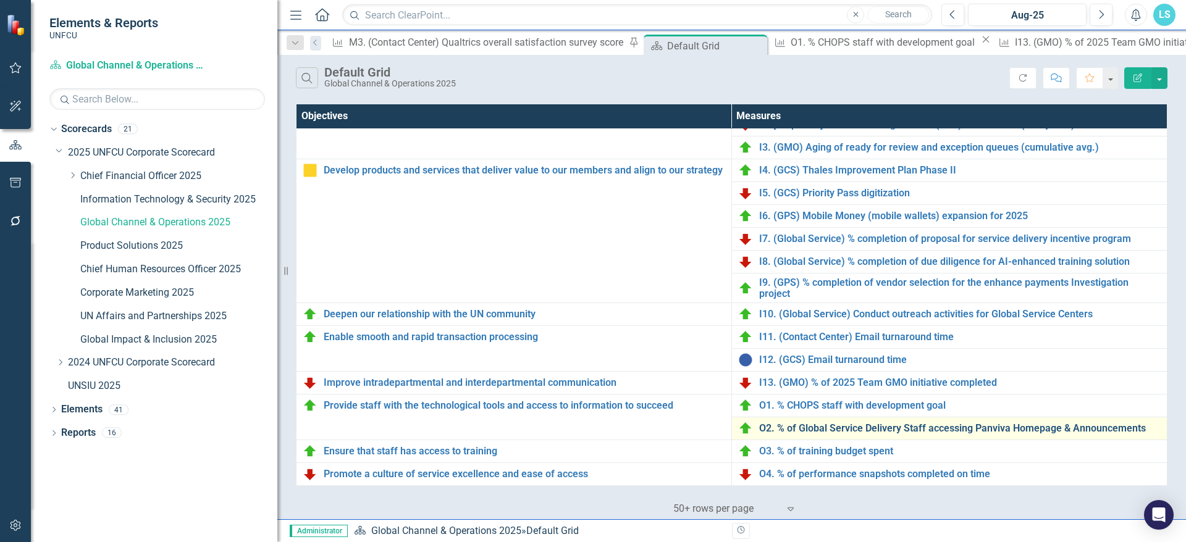
click at [869, 423] on link "O2. % of Global Service Delivery Staff accessing Panviva Homepage & Announcemen…" at bounding box center [960, 428] width 402 height 11
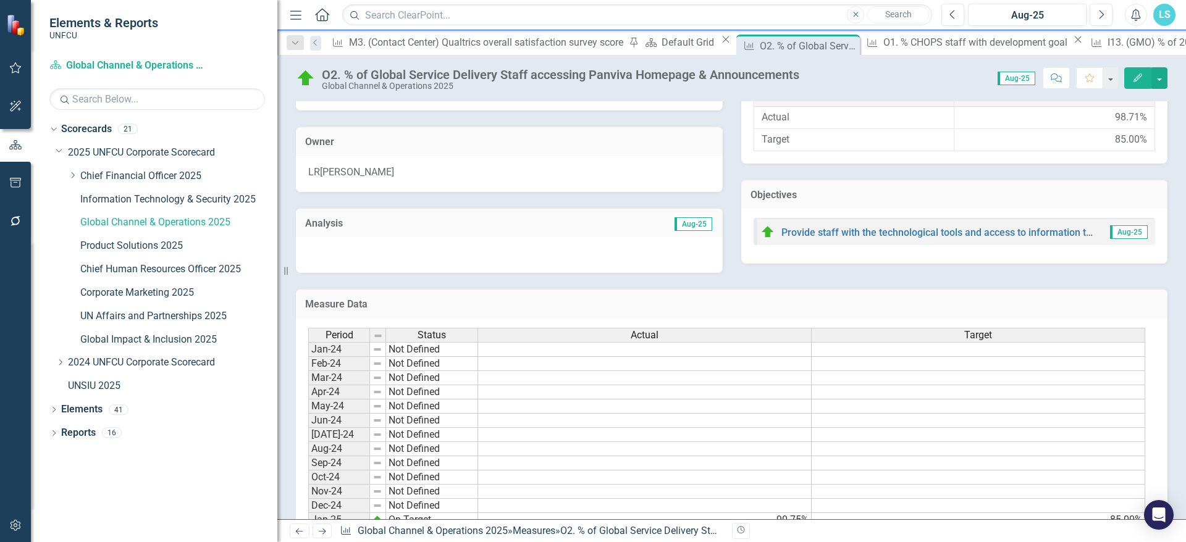
scroll to position [507, 0]
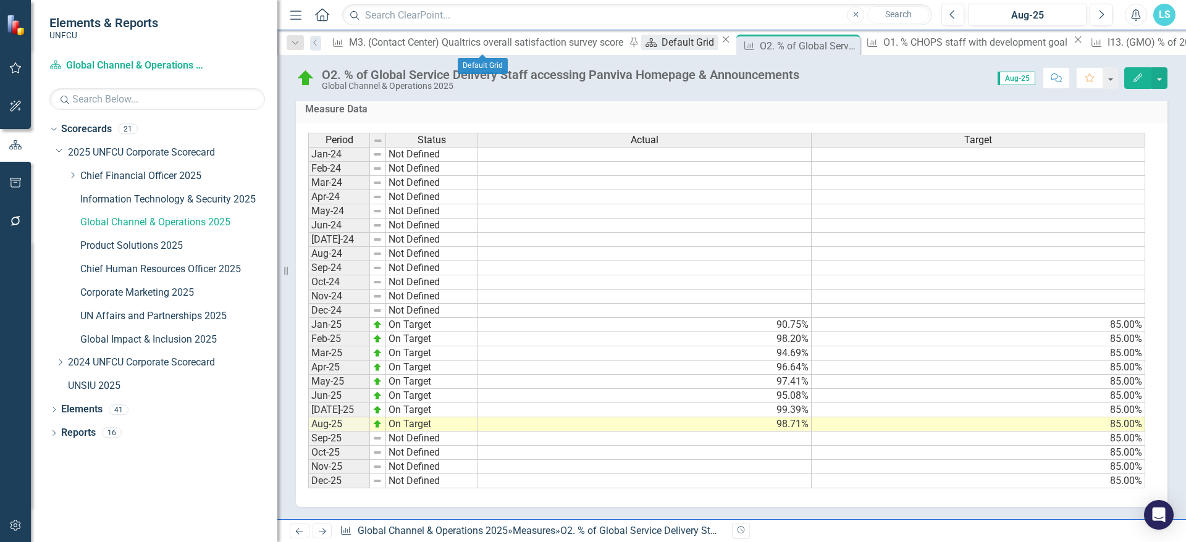
click at [662, 40] on div "Default Grid" at bounding box center [690, 42] width 56 height 15
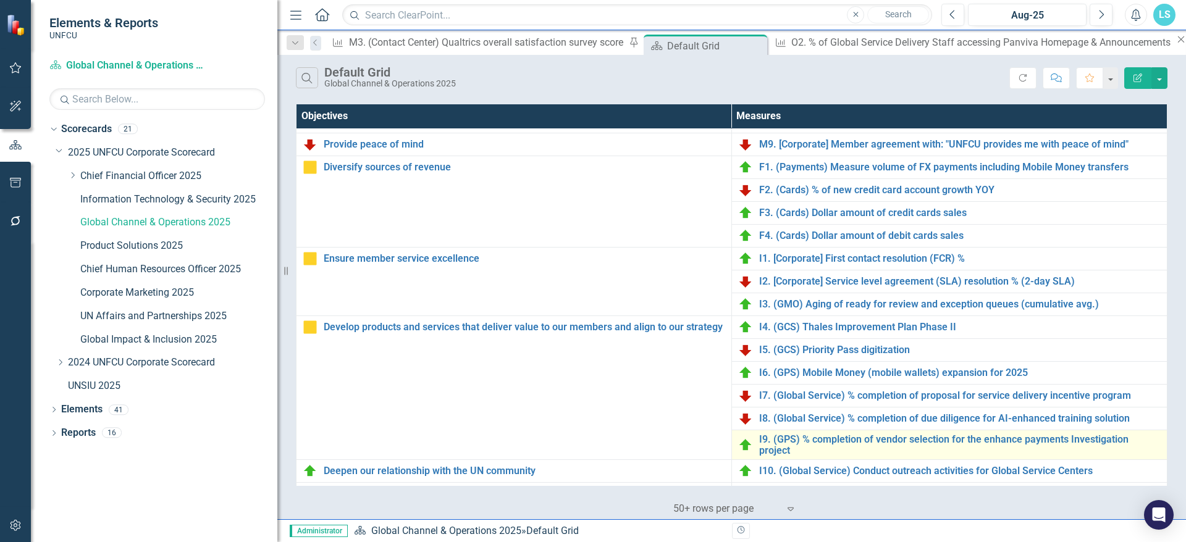
scroll to position [352, 0]
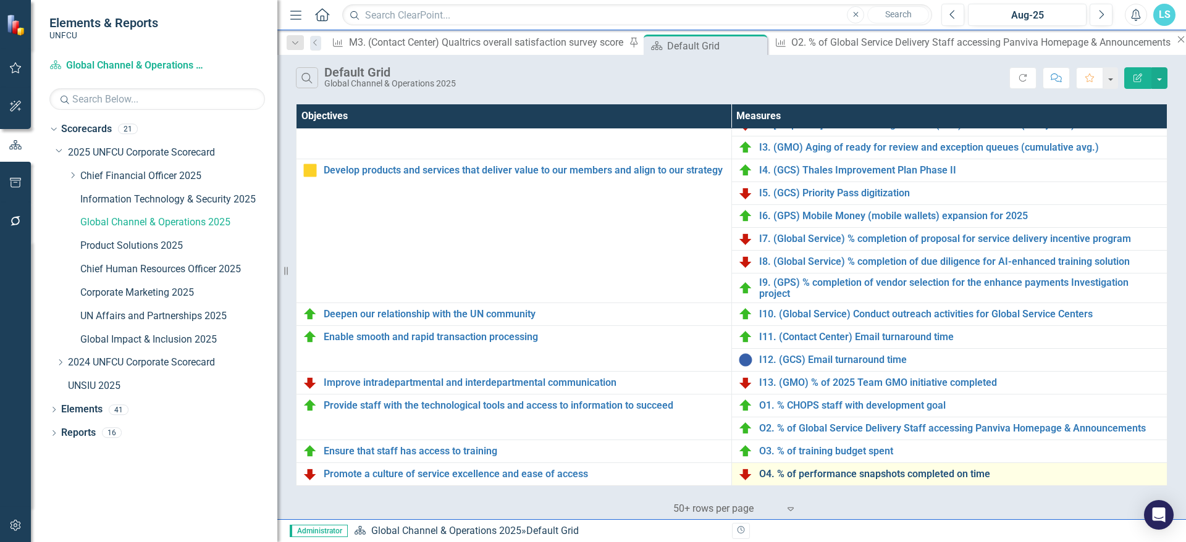
click at [870, 469] on link "O4. % of performance snapshots completed on time" at bounding box center [960, 474] width 402 height 11
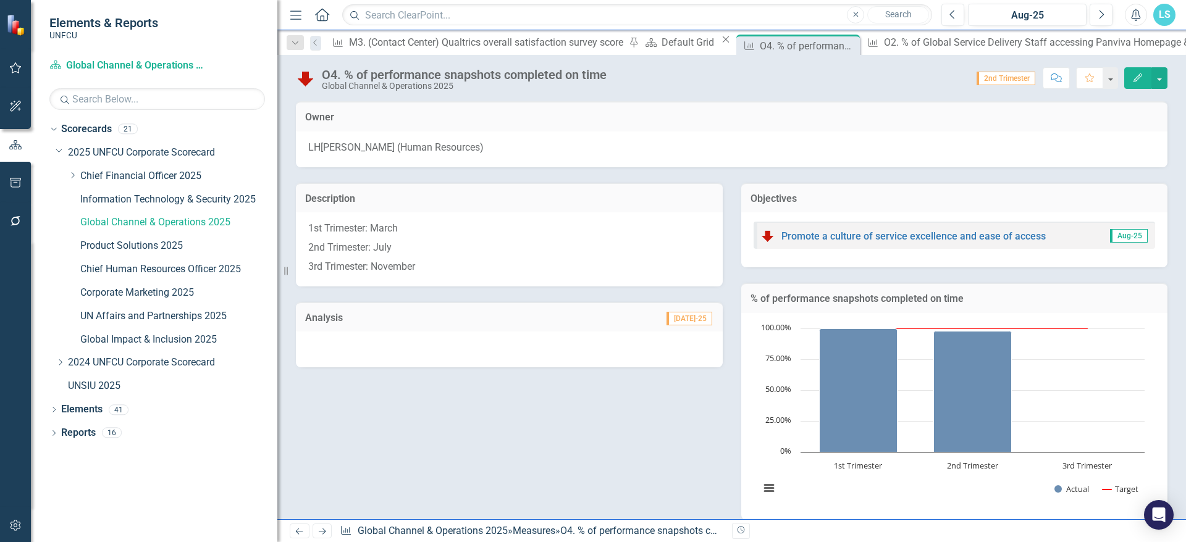
scroll to position [212, 0]
